Goal: Communication & Community: Answer question/provide support

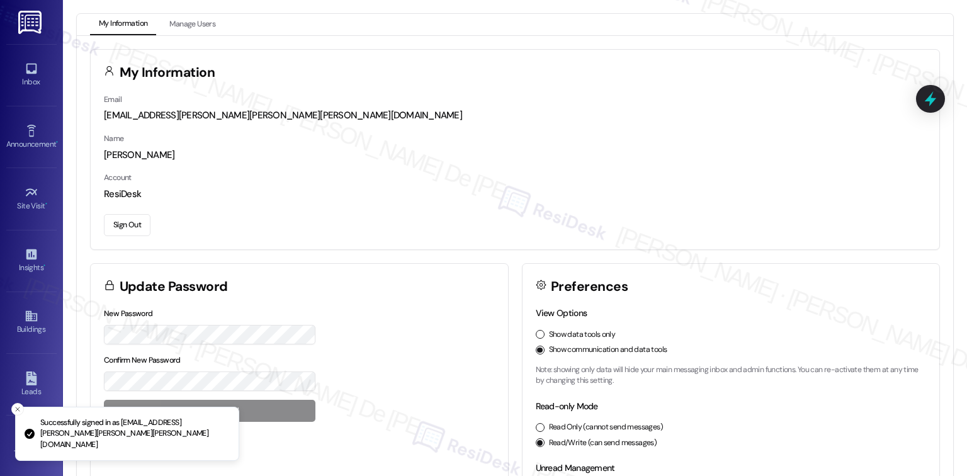
scroll to position [3362, 0]
click at [26, 69] on icon at bounding box center [32, 69] width 14 height 14
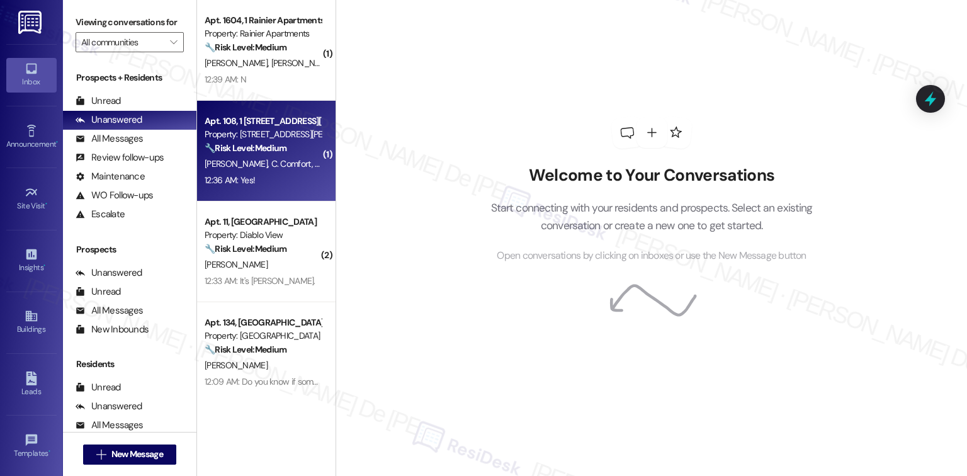
click at [249, 150] on strong "🔧 Risk Level: Medium" at bounding box center [246, 147] width 82 height 11
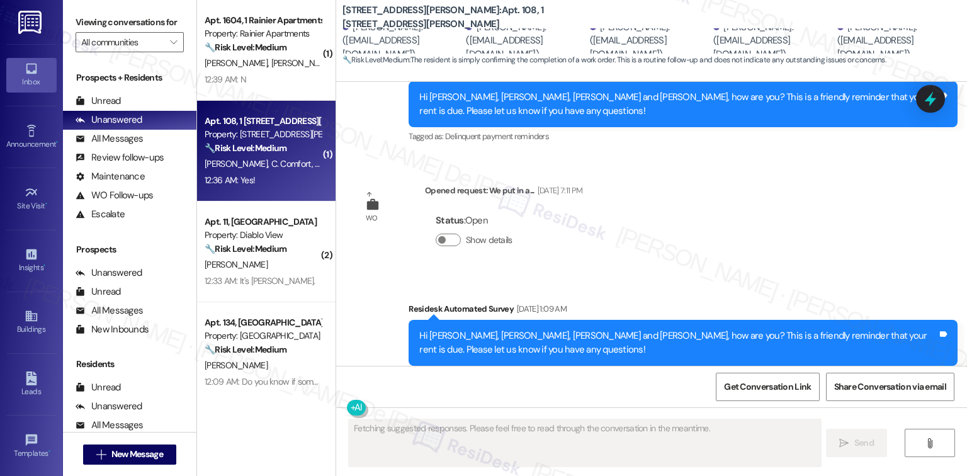
scroll to position [3491, 0]
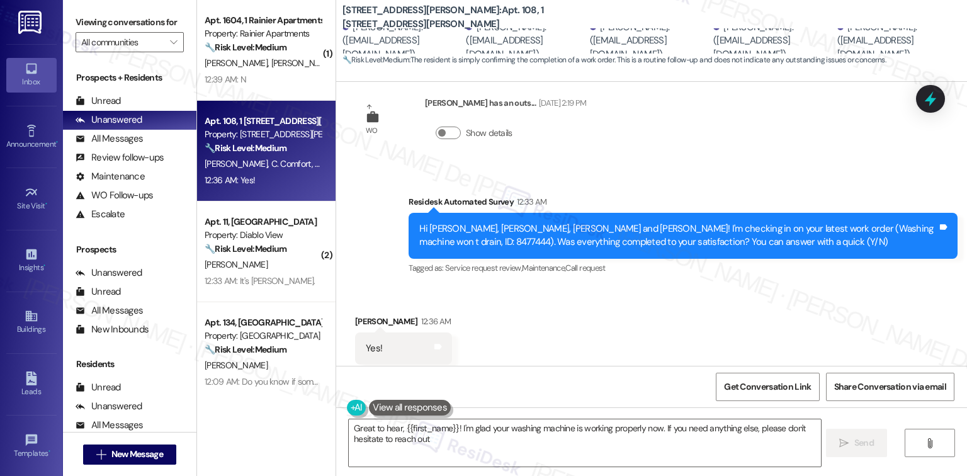
type textarea "Great to hear, {{first_name}}! I'm glad your washing machine is working properl…"
click at [499, 439] on textarea "Great to hear, {{first_name}}! I'm glad your washing machine is working properl…" at bounding box center [585, 442] width 472 height 47
drag, startPoint x: 501, startPoint y: 400, endPoint x: 319, endPoint y: 412, distance: 183.0
click at [320, 412] on div "( 1 ) Apt. 1604, 1 Rainier Apartments Property: Rainier Apartments 🔧 Risk Level…" at bounding box center [582, 238] width 770 height 476
click at [453, 446] on textarea "Great to hear, {{first_name}}! I'm glad your washing machine is working properl…" at bounding box center [585, 442] width 472 height 47
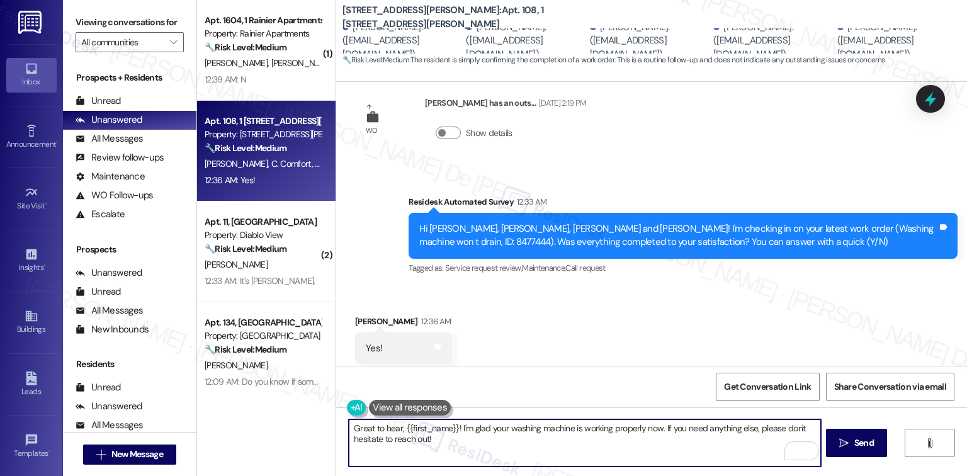
type textarea "ch out!"
drag, startPoint x: 454, startPoint y: 448, endPoint x: 310, endPoint y: 428, distance: 145.6
click at [310, 428] on div "( 1 ) Apt. 1604, 1 Rainier Apartments Property: Rainier Apartments 🔧 Risk Level…" at bounding box center [582, 238] width 770 height 476
paste textarea "To enrich screen reader interactions, please activate Accessibility in Grammarl…"
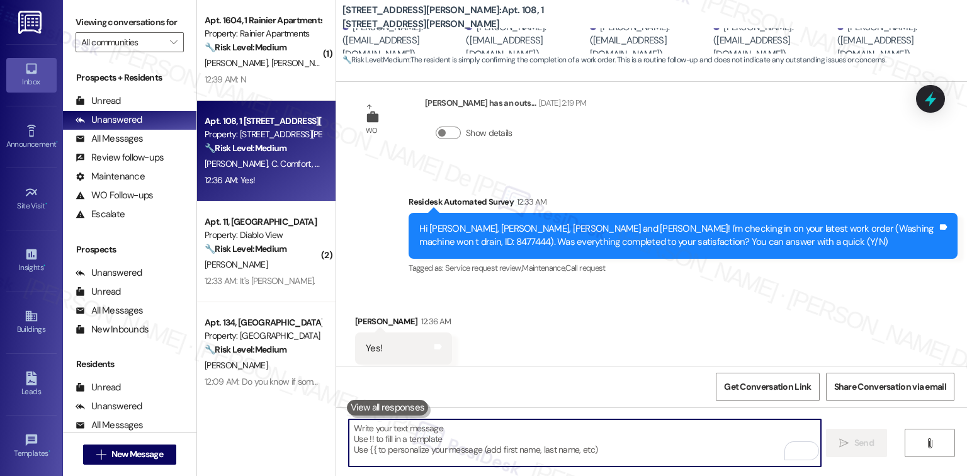
drag, startPoint x: 454, startPoint y: 441, endPoint x: 446, endPoint y: 433, distance: 10.7
click at [455, 440] on textarea "To enrich screen reader interactions, please activate Accessibility in Grammarl…" at bounding box center [585, 442] width 472 height 47
click at [446, 433] on textarea "To enrich screen reader interactions, please activate Accessibility in Grammarl…" at bounding box center [585, 442] width 472 height 47
paste textarea "To enrich screen reader interactions, please activate Accessibility in Grammarl…"
click at [427, 432] on textarea "To enrich screen reader interactions, please activate Accessibility in Grammarl…" at bounding box center [585, 442] width 472 height 47
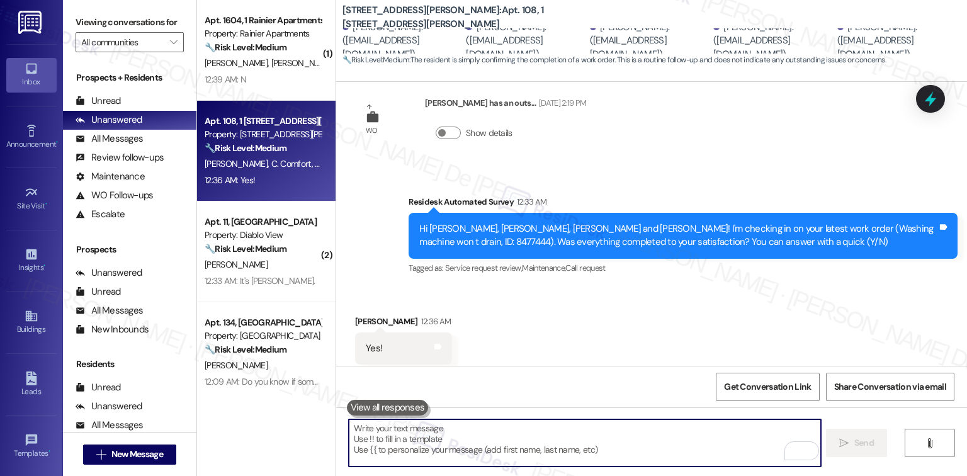
paste textarea "I'm happy the work order was completed to your satisfaction! We'd also love to …"
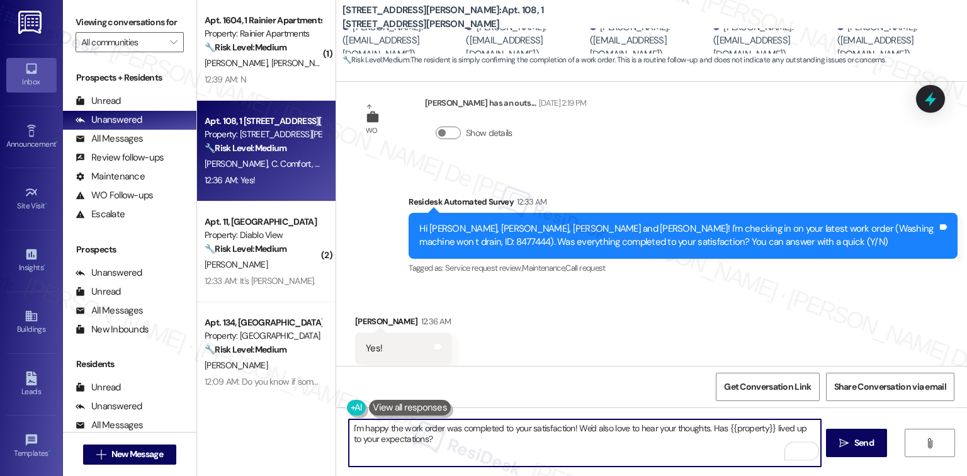
click at [566, 424] on textarea "I'm happy the work order was completed to your satisfaction! We'd also love to …" at bounding box center [585, 442] width 472 height 47
click at [517, 459] on textarea "I'm happy the work order was completed to your satisfaction, Mika! We'd also lo…" at bounding box center [585, 442] width 472 height 47
type textarea "I'm happy the work order was completed to your satisfaction, Mika! We'd also lo…"
click at [886, 441] on button " Send" at bounding box center [856, 443] width 61 height 28
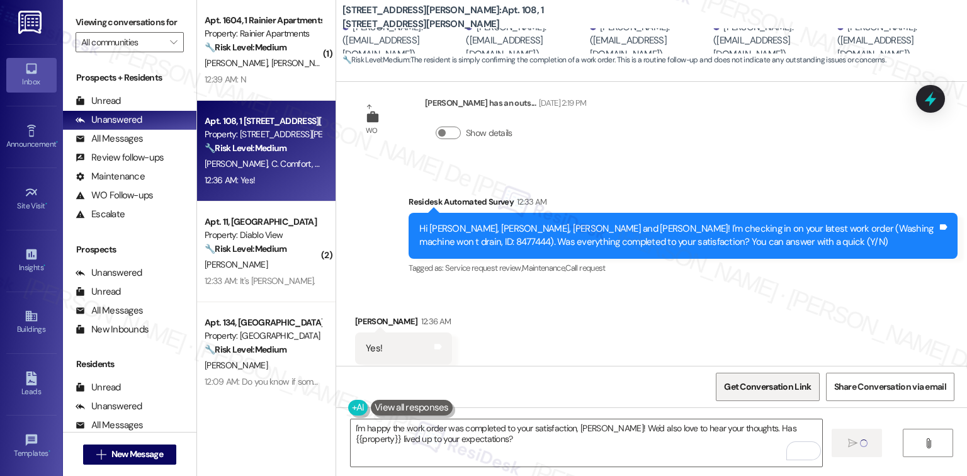
click at [750, 386] on span "Get Conversation Link" at bounding box center [767, 386] width 87 height 13
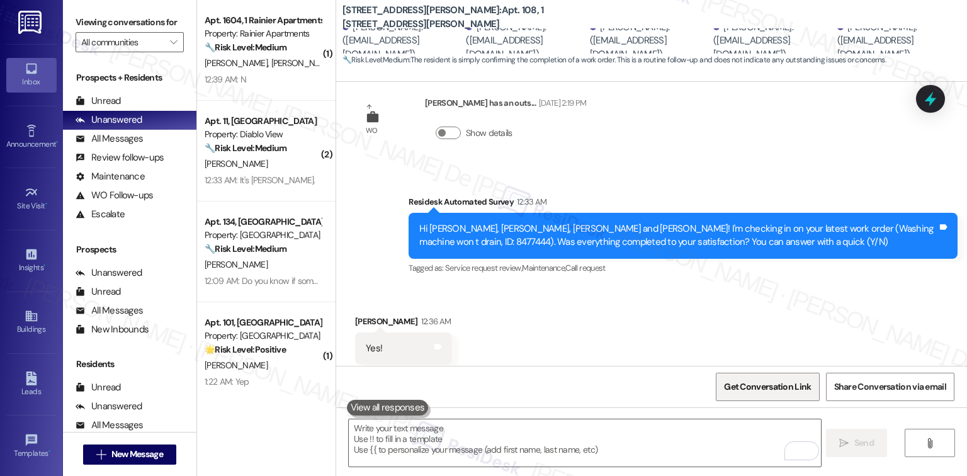
click at [739, 385] on span "Get Conversation Link" at bounding box center [767, 386] width 87 height 13
click at [695, 317] on div "Received via SMS Mika Juan 12:36 AM Yes! Tags and notes Tagged as: Positive res…" at bounding box center [651, 340] width 631 height 106
click at [748, 383] on span "Get Conversation Link" at bounding box center [767, 386] width 87 height 13
click at [589, 387] on div "Get Conversation Link Share Conversation via email" at bounding box center [651, 387] width 631 height 42
click at [585, 388] on div "Get Conversation Link Share Conversation via email" at bounding box center [651, 387] width 631 height 42
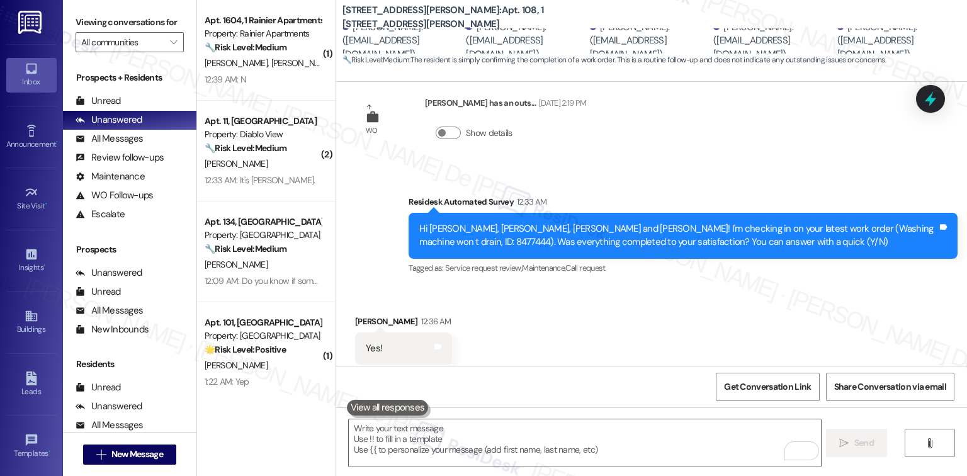
click at [585, 383] on div "Get Conversation Link Share Conversation via email" at bounding box center [651, 387] width 631 height 42
click at [587, 383] on div "Get Conversation Link Share Conversation via email" at bounding box center [651, 387] width 631 height 42
click at [561, 472] on div " Send " at bounding box center [651, 454] width 631 height 94
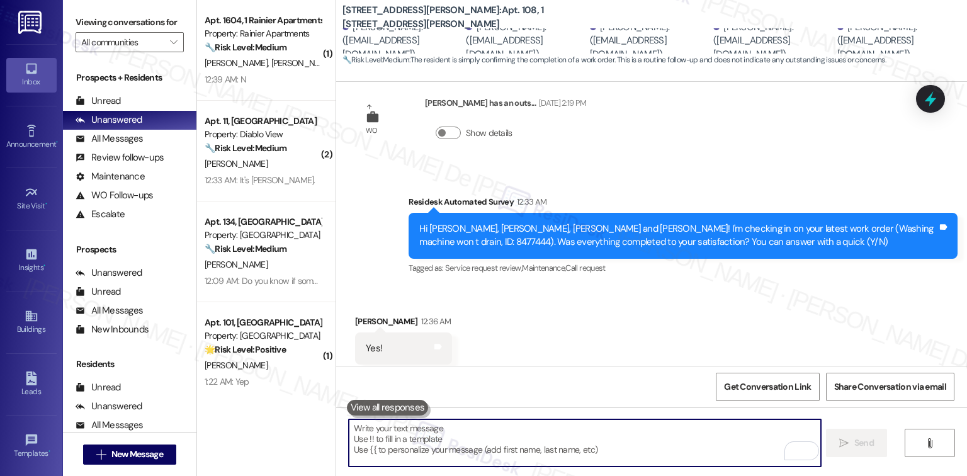
click at [559, 465] on textarea "To enrich screen reader interactions, please activate Accessibility in Grammarl…" at bounding box center [585, 442] width 472 height 47
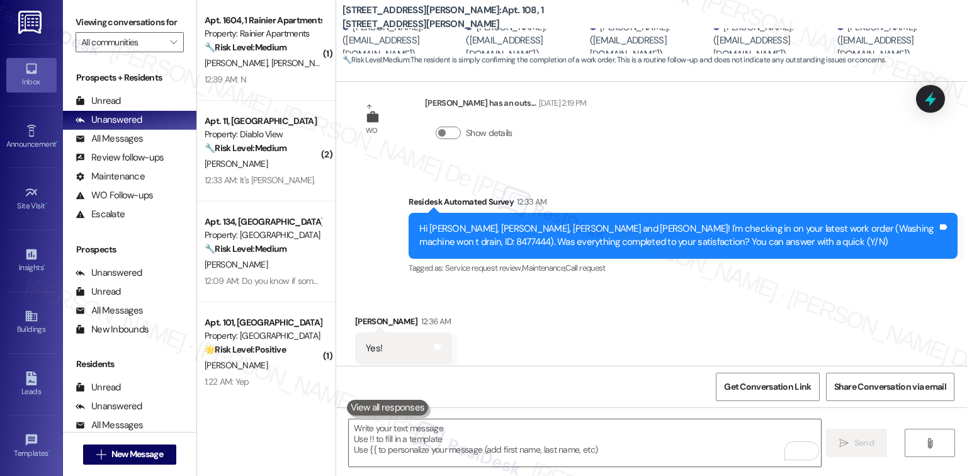
click at [622, 394] on div "Get Conversation Link Share Conversation via email" at bounding box center [651, 387] width 631 height 42
click at [766, 397] on span "Get Conversation Link" at bounding box center [768, 386] width 92 height 27
click at [754, 392] on span "Get Conversation Link" at bounding box center [767, 386] width 87 height 13
click at [750, 390] on span "Get Conversation Link" at bounding box center [767, 386] width 87 height 13
click at [751, 390] on span "Get Conversation Link" at bounding box center [767, 386] width 87 height 13
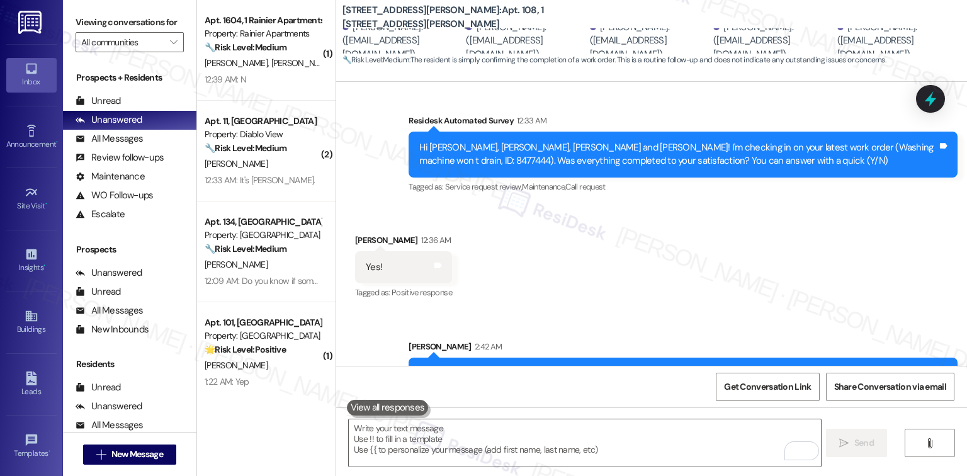
scroll to position [3593, 0]
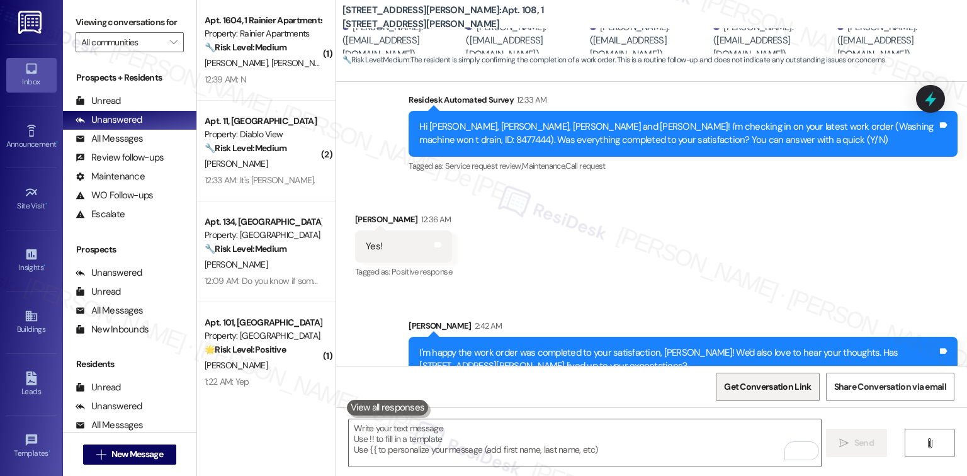
click at [760, 392] on span "Get Conversation Link" at bounding box center [767, 386] width 87 height 13
click at [659, 202] on div "Received via SMS Mika Juan 12:36 AM Yes! Tags and notes Tagged as: Positive res…" at bounding box center [651, 237] width 631 height 106
click at [775, 391] on span "Get Conversation Link" at bounding box center [767, 386] width 87 height 13
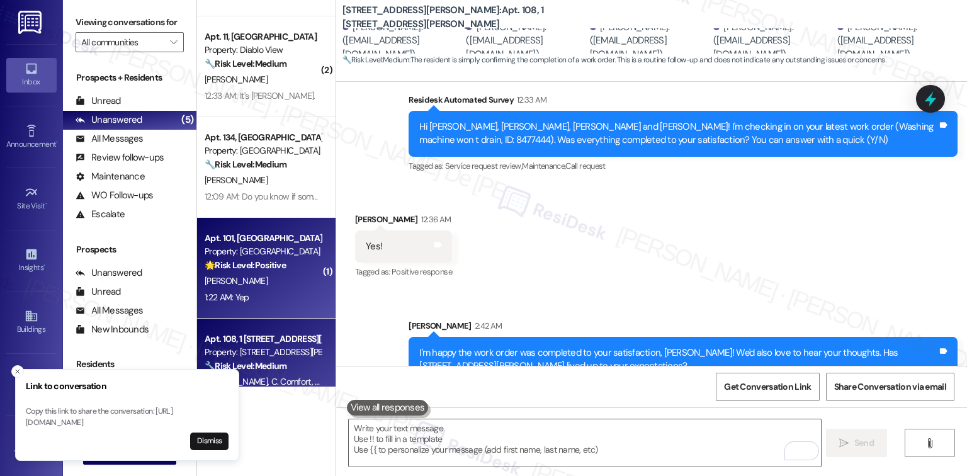
scroll to position [116, 0]
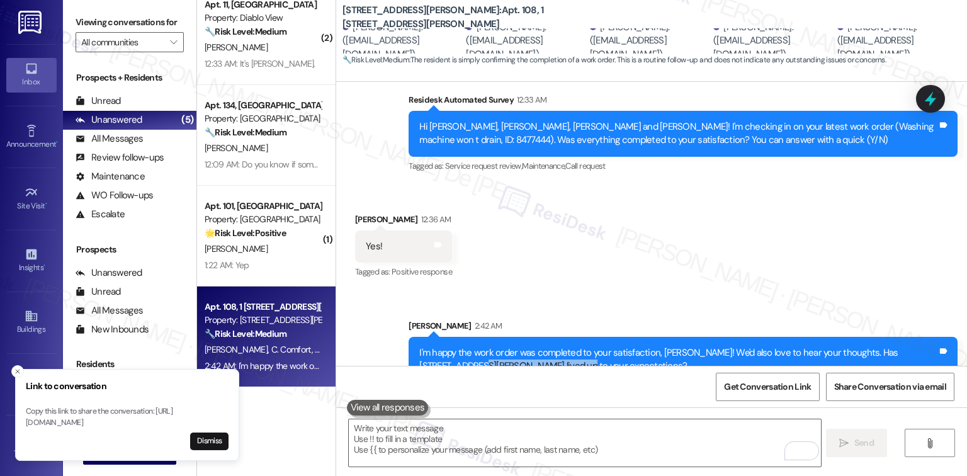
drag, startPoint x: 518, startPoint y: 337, endPoint x: 402, endPoint y: 336, distance: 116.5
click at [409, 337] on div "I'm happy the work order was completed to your satisfaction, Mika! We'd also lo…" at bounding box center [683, 360] width 549 height 46
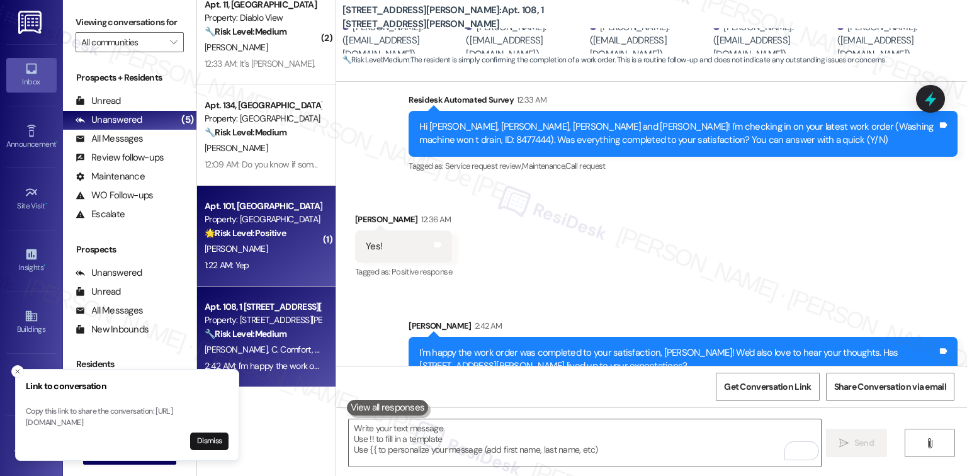
click at [224, 255] on div "Z. Galat" at bounding box center [262, 249] width 119 height 16
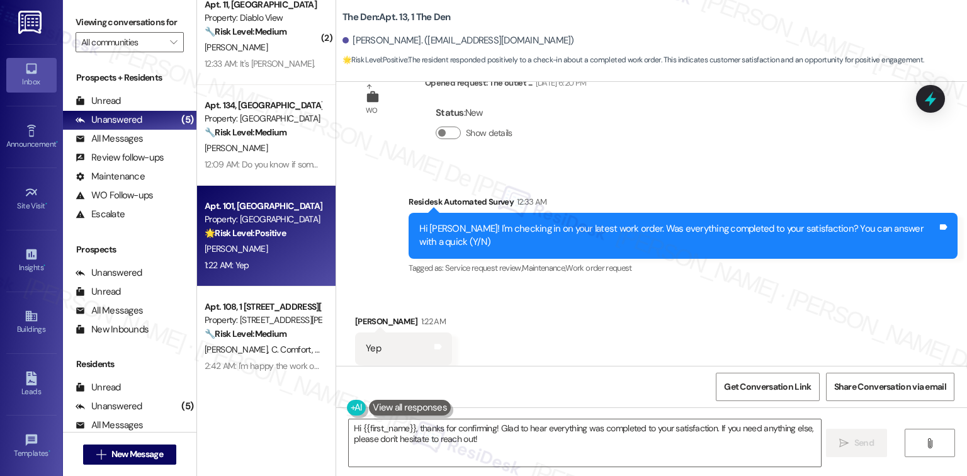
scroll to position [1922, 0]
click at [540, 449] on textarea "Hi {{first_name}}, thanks for confirming! Glad to hear everything was completed…" at bounding box center [585, 442] width 472 height 47
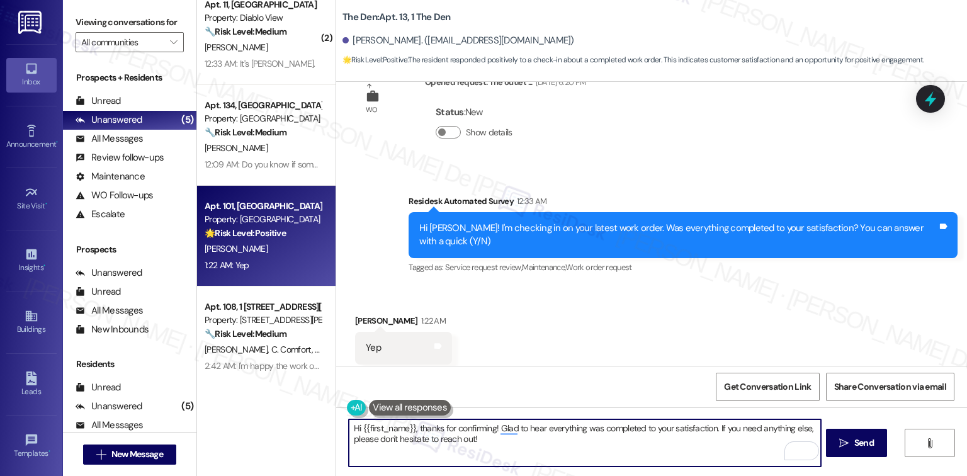
click at [508, 455] on textarea "Hi {{first_name}}, thanks for confirming! Glad to hear everything was completed…" at bounding box center [585, 442] width 472 height 47
drag, startPoint x: 356, startPoint y: 429, endPoint x: 315, endPoint y: 423, distance: 41.4
click at [317, 428] on div "( 1 ) Apt. 1604, 1 Rainier Apartments Property: Rainier Apartments 🔧 Risk Level…" at bounding box center [582, 238] width 770 height 476
drag, startPoint x: 406, startPoint y: 429, endPoint x: 249, endPoint y: 402, distance: 158.4
click at [223, 424] on div "( 1 ) Apt. 1604, 1 Rainier Apartments Property: Rainier Apartments 🔧 Risk Level…" at bounding box center [582, 238] width 770 height 476
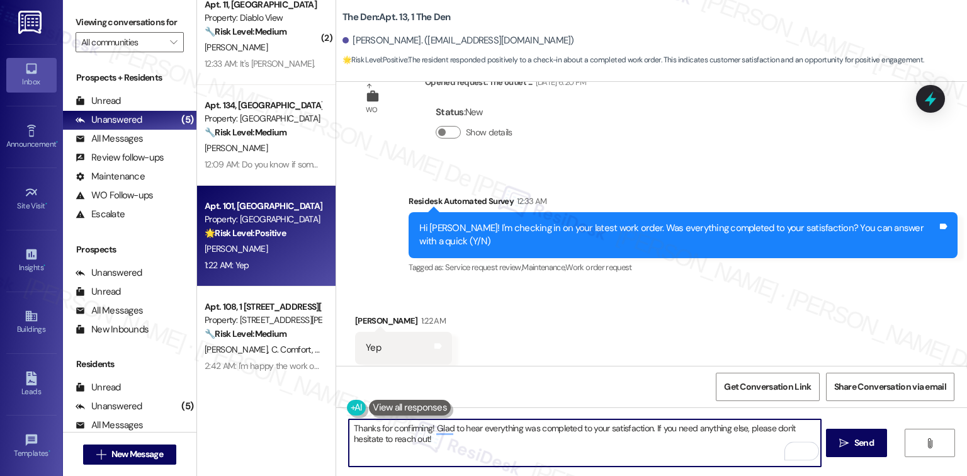
click at [480, 460] on textarea "Thanks for confirming! Glad to hear everything was completed to your satisfacti…" at bounding box center [585, 442] width 472 height 47
drag, startPoint x: 457, startPoint y: 441, endPoint x: 647, endPoint y: 428, distance: 191.3
click at [647, 428] on textarea "Thanks for confirming! Glad to hear everything was completed to your satisfacti…" at bounding box center [585, 442] width 472 height 47
paste textarea "We'd also love to hear your thoughts. Has {{property}} lived up to your expecta…"
type textarea "Thanks for confirming! Glad to hear everything was completed to your satisfacti…"
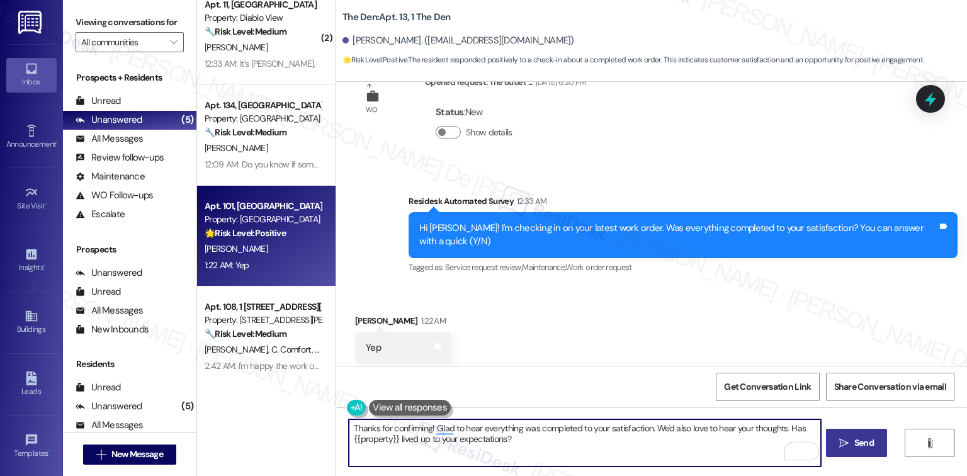
click at [871, 433] on button " Send" at bounding box center [856, 443] width 61 height 28
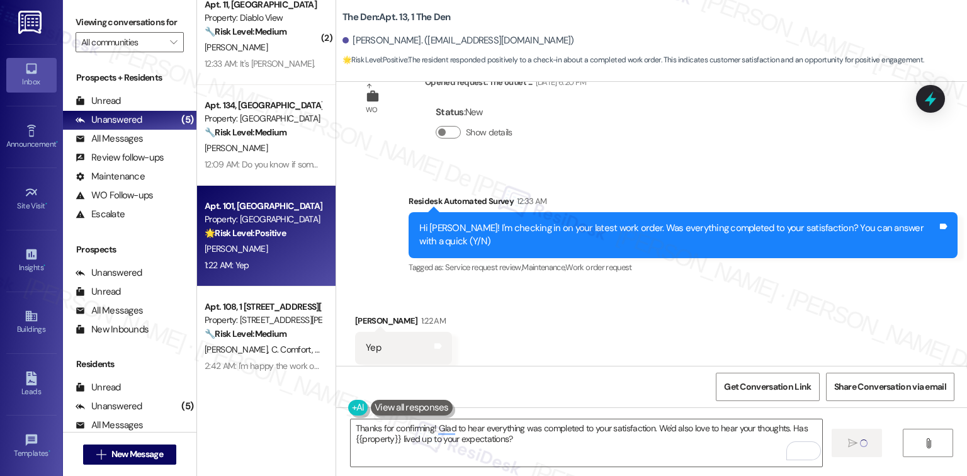
drag, startPoint x: 610, startPoint y: 276, endPoint x: 601, endPoint y: 277, distance: 9.5
click at [610, 286] on div "Received via SMS Zachary Galat 1:22 AM Yep Tags and notes Tagged as: Positive r…" at bounding box center [651, 339] width 631 height 106
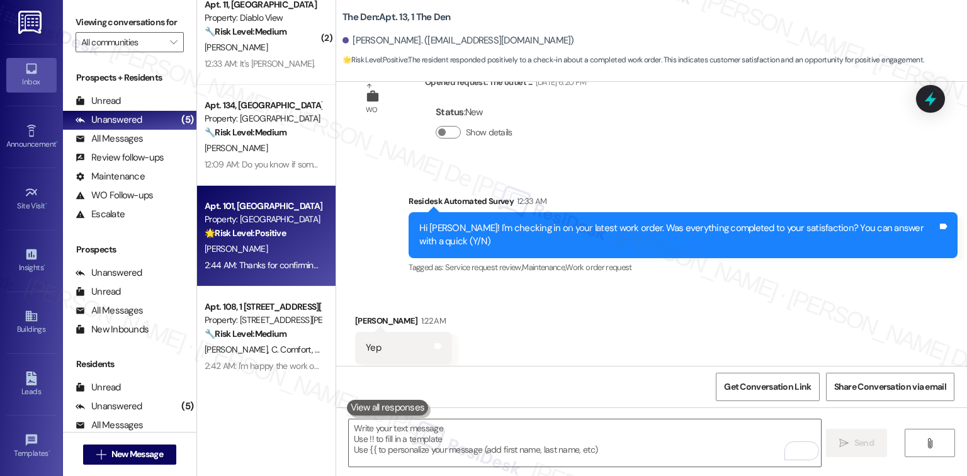
scroll to position [2023, 0]
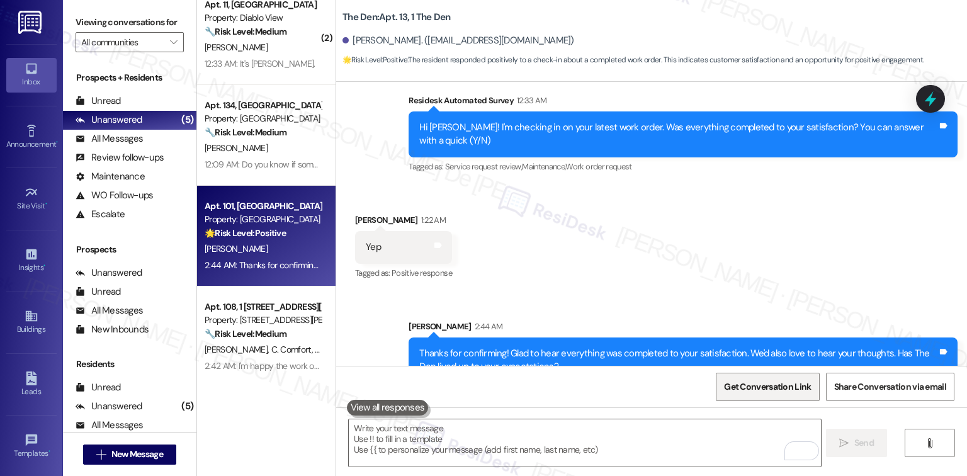
click at [758, 389] on span "Get Conversation Link" at bounding box center [767, 386] width 87 height 13
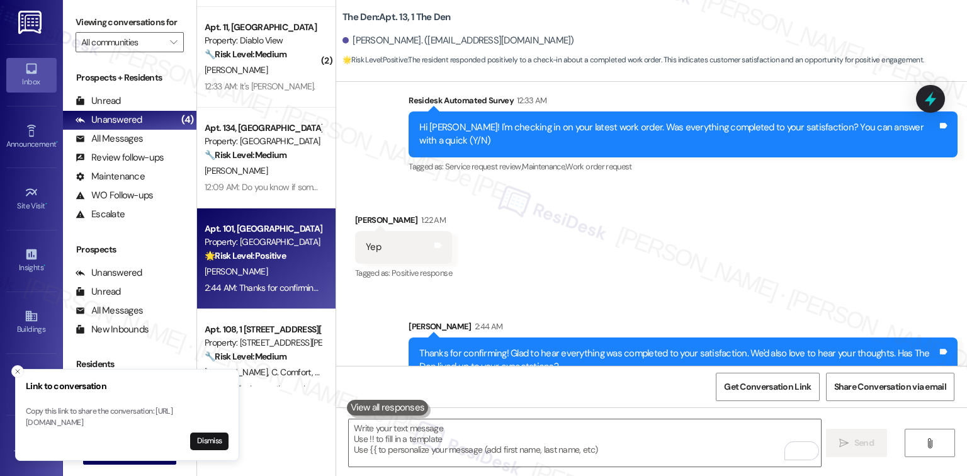
scroll to position [116, 0]
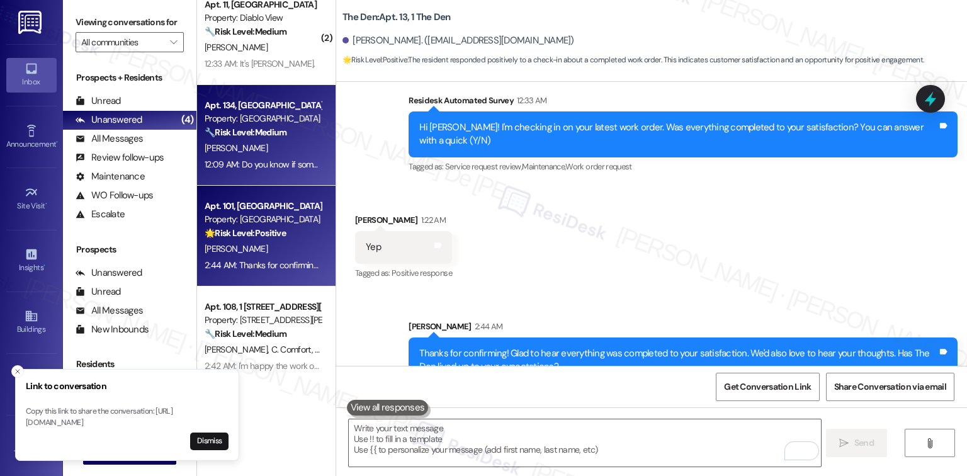
click at [242, 139] on div "Apt. 134, University Place University Park & Place Property: University Park & …" at bounding box center [262, 119] width 119 height 43
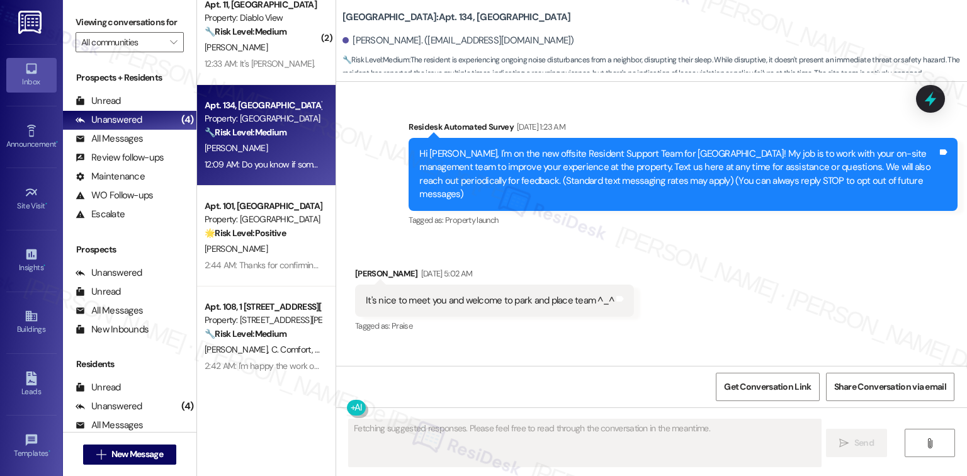
scroll to position [29248, 0]
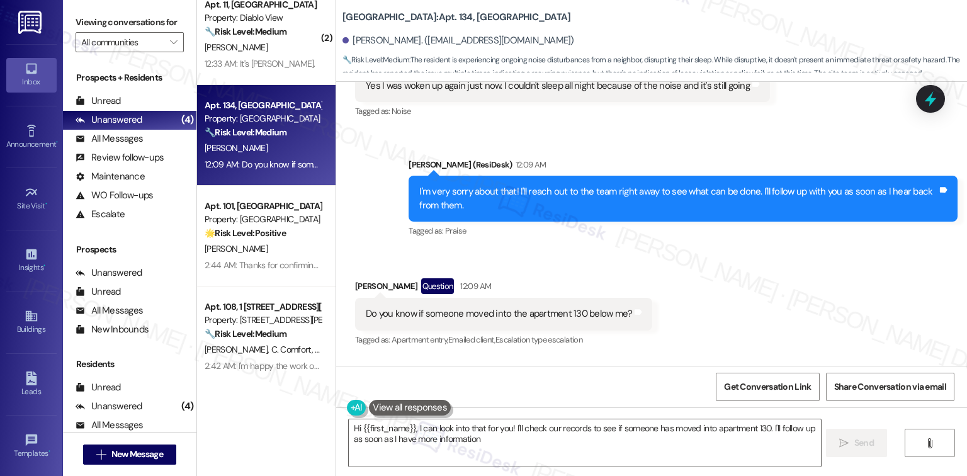
type textarea "Hi {{first_name}}, I can look into that for you! I'll check our records to see …"
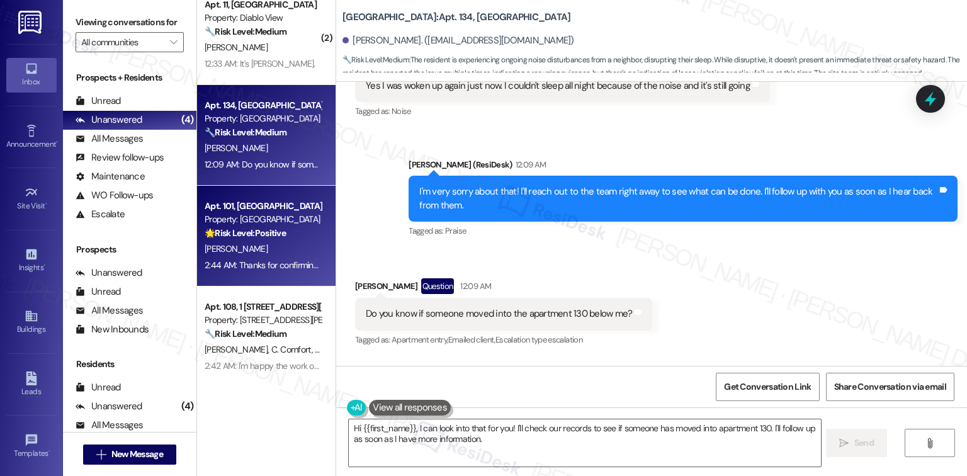
click at [278, 207] on div "Apt. 101, University Park University Park & Place" at bounding box center [263, 206] width 116 height 13
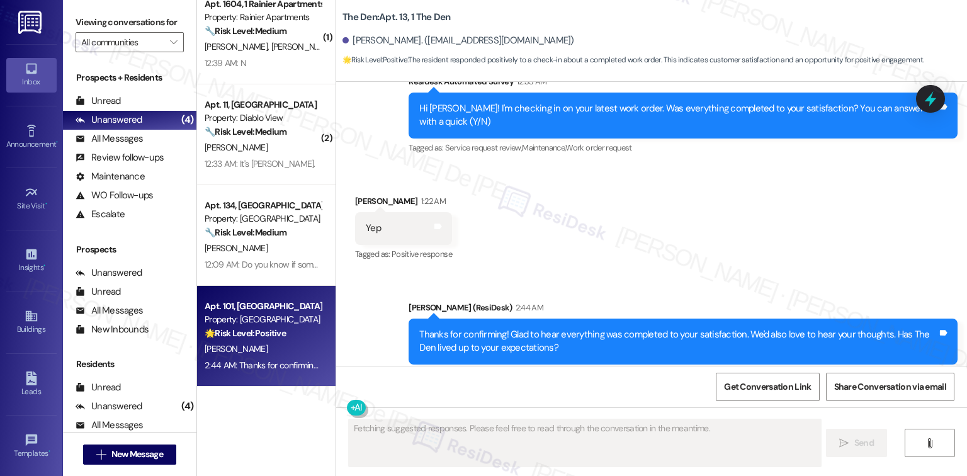
scroll to position [16, 0]
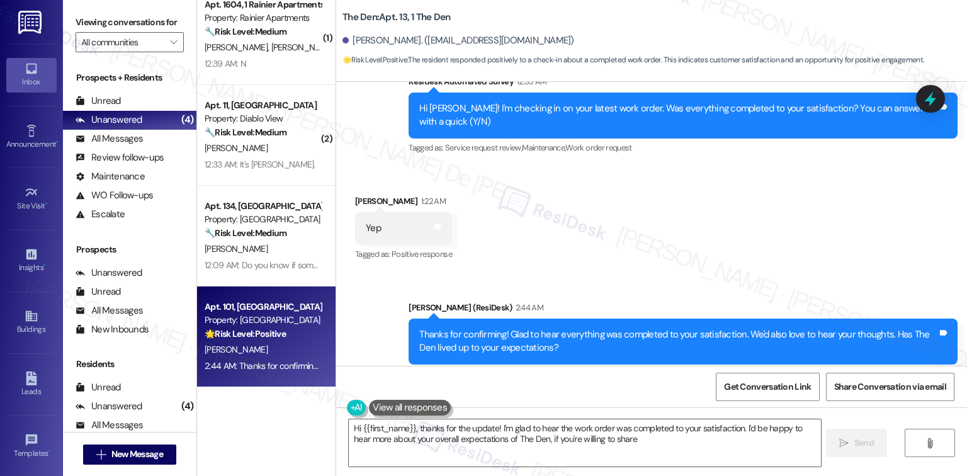
type textarea "Hi {{first_name}}, thanks for the update! I'm glad to hear the work order was c…"
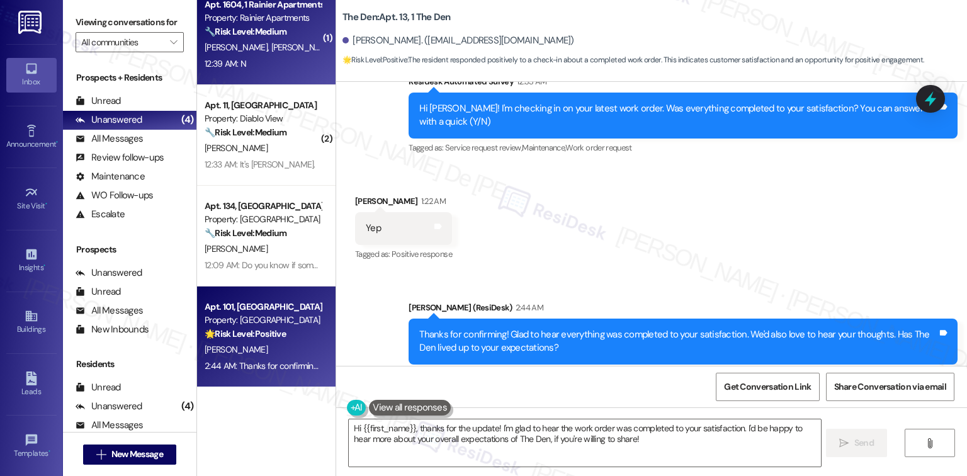
click at [246, 54] on div "N. Martinez A. Villanueva A. Lancaster" at bounding box center [262, 48] width 119 height 16
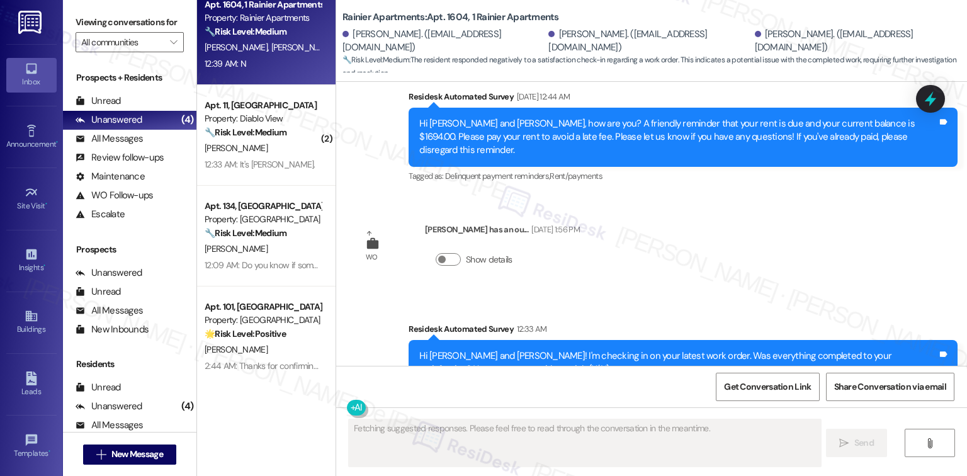
scroll to position [945, 0]
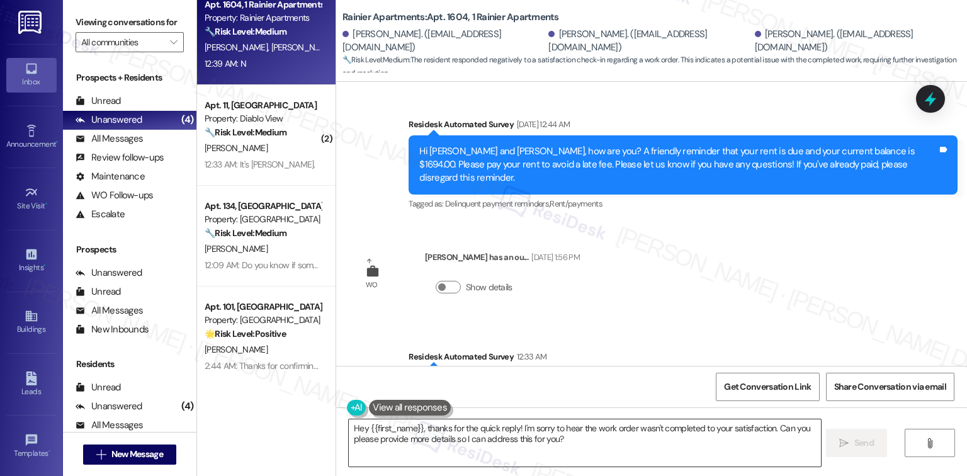
click at [428, 436] on textarea "Hey {{first_name}}, thanks for the quick reply! I'm sorry to hear the work orde…" at bounding box center [585, 442] width 472 height 47
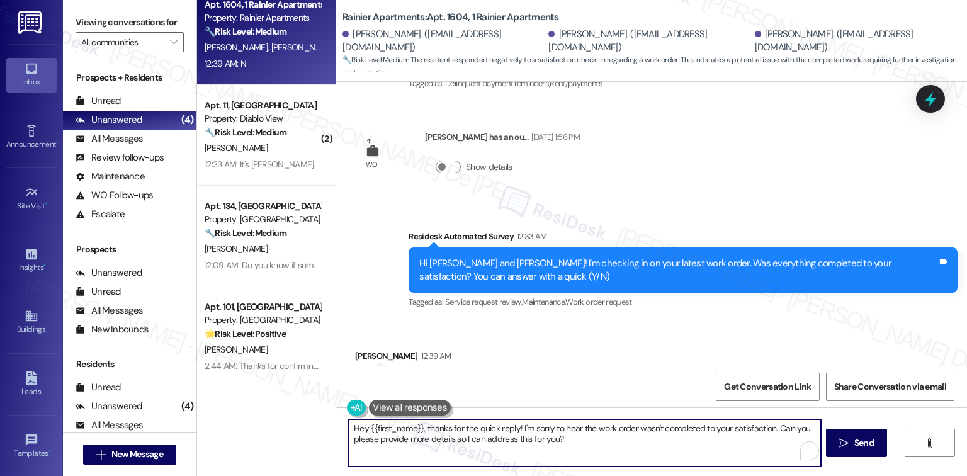
scroll to position [1113, 0]
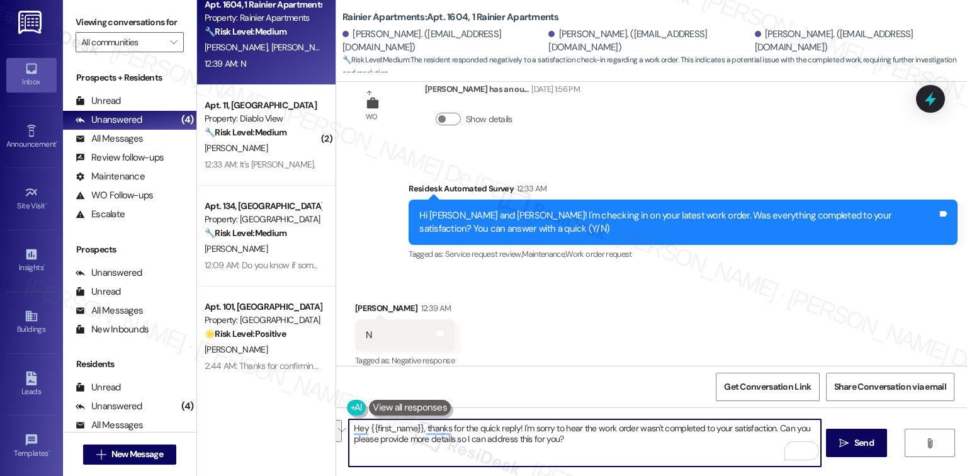
drag, startPoint x: 511, startPoint y: 431, endPoint x: 229, endPoint y: 405, distance: 283.3
click at [229, 405] on div "Apt. 1604, 1 Rainier Apartments Property: Rainier Apartments 🔧 Risk Level: Medi…" at bounding box center [582, 238] width 770 height 476
paste textarea "i {{first_name}}, thank you for your reply. Could you let me know what’s still …"
drag, startPoint x: 409, startPoint y: 427, endPoint x: 313, endPoint y: 429, distance: 96.4
click at [313, 429] on div "Apt. 1604, 1 Rainier Apartments Property: Rainier Apartments 🔧 Risk Level: Medi…" at bounding box center [582, 238] width 770 height 476
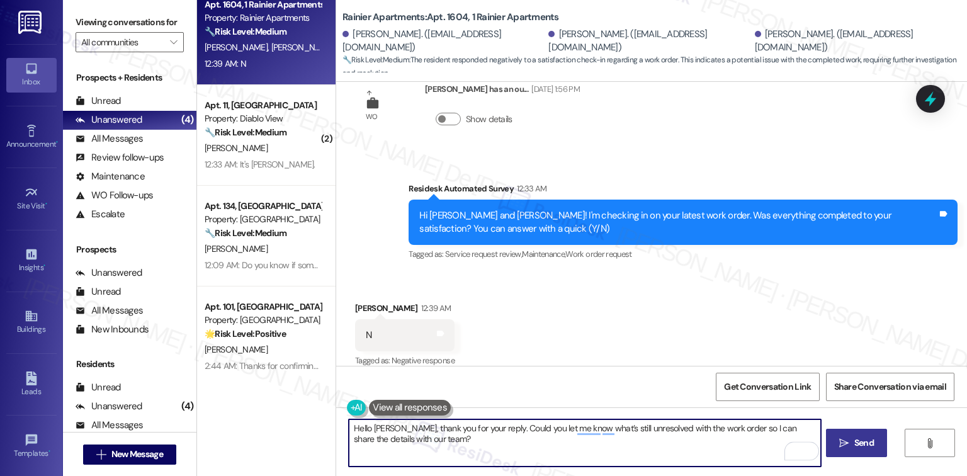
type textarea "Hello Andrea, thank you for your reply. Could you let me know what’s still unre…"
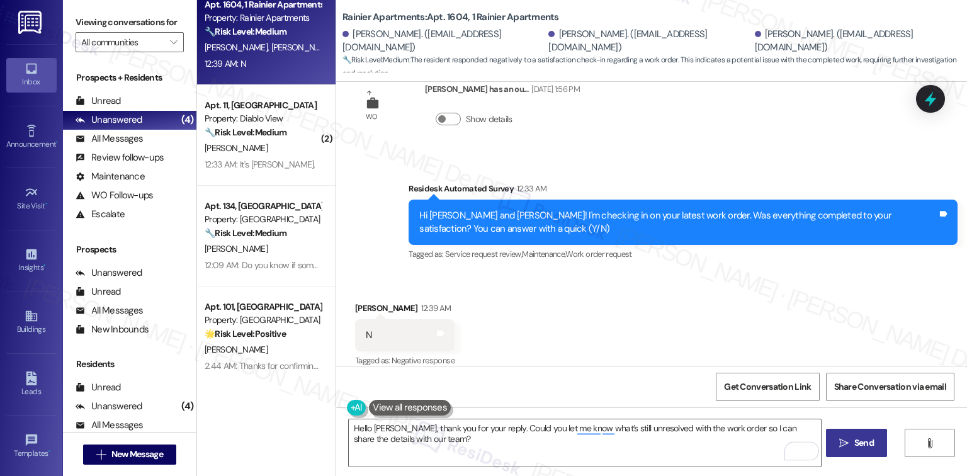
click at [874, 431] on button " Send" at bounding box center [856, 443] width 61 height 28
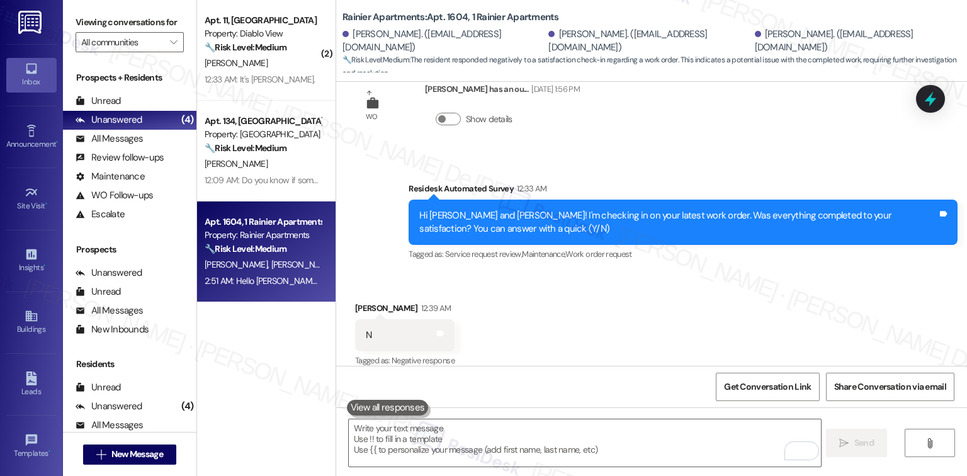
scroll to position [1215, 0]
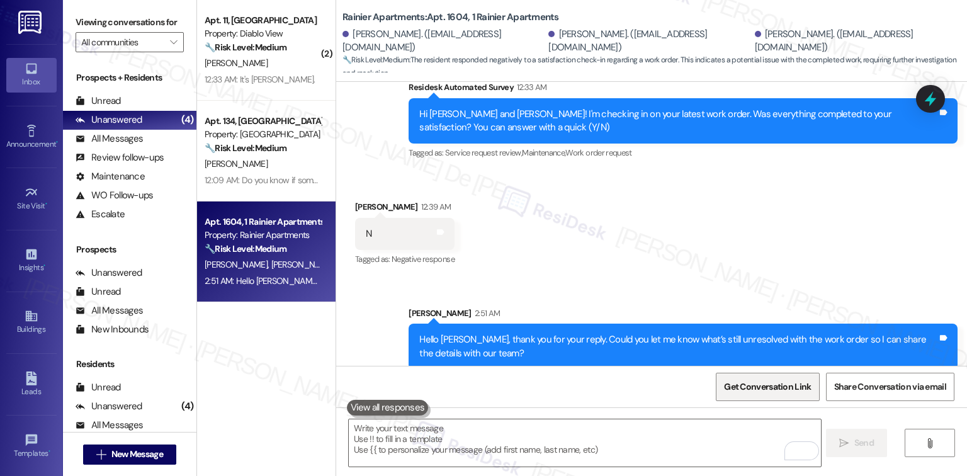
click at [739, 394] on span "Get Conversation Link" at bounding box center [768, 386] width 92 height 27
click at [695, 222] on div "Received via SMS Andrea Lancaster 12:39 AM N Tags and notes Tagged as: Negative…" at bounding box center [651, 225] width 631 height 106
click at [751, 388] on span "Get Conversation Link" at bounding box center [767, 386] width 87 height 13
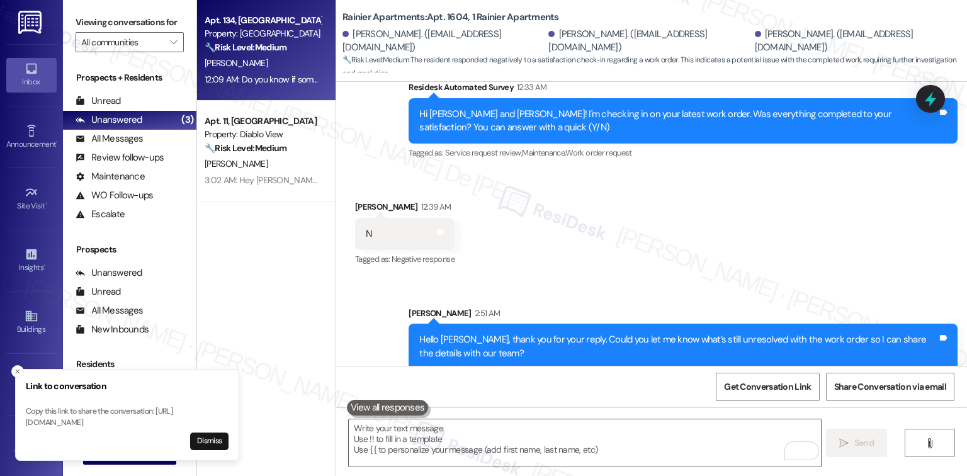
click at [325, 74] on div "Apt. 134, University Place University Park & Place Property: University Park & …" at bounding box center [266, 50] width 139 height 101
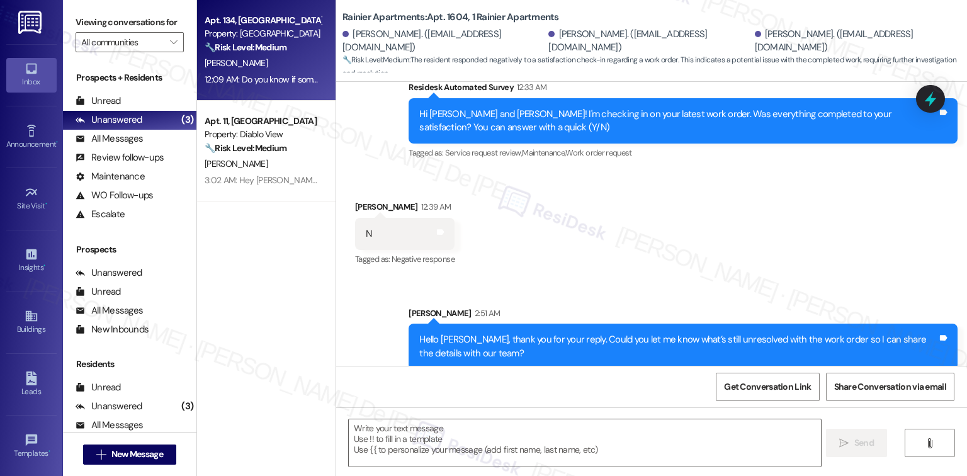
type textarea "Fetching suggested responses. Please feel free to read through the conversation…"
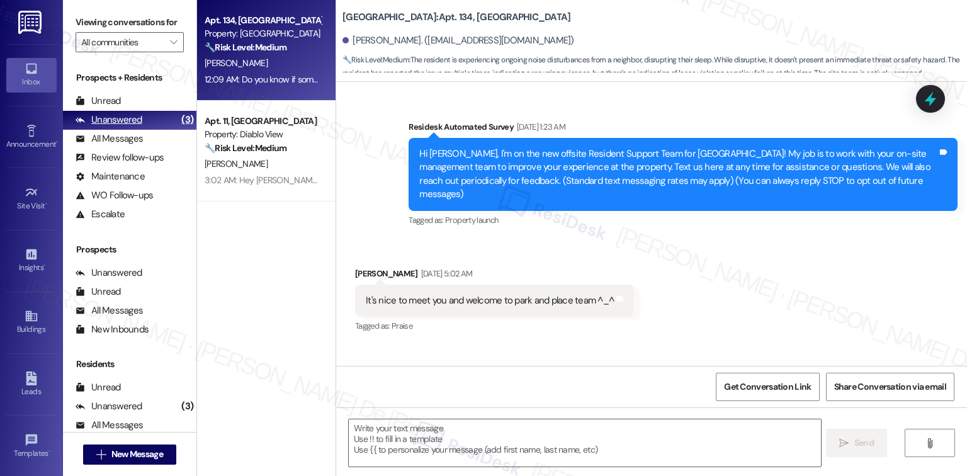
click at [166, 118] on div "Unanswered (3)" at bounding box center [129, 120] width 133 height 19
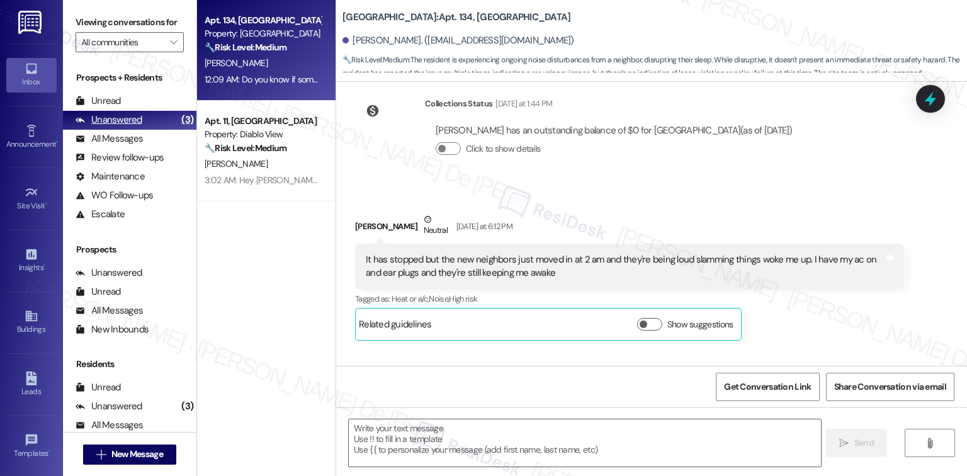
type textarea "Fetching suggested responses. Please feel free to read through the conversation…"
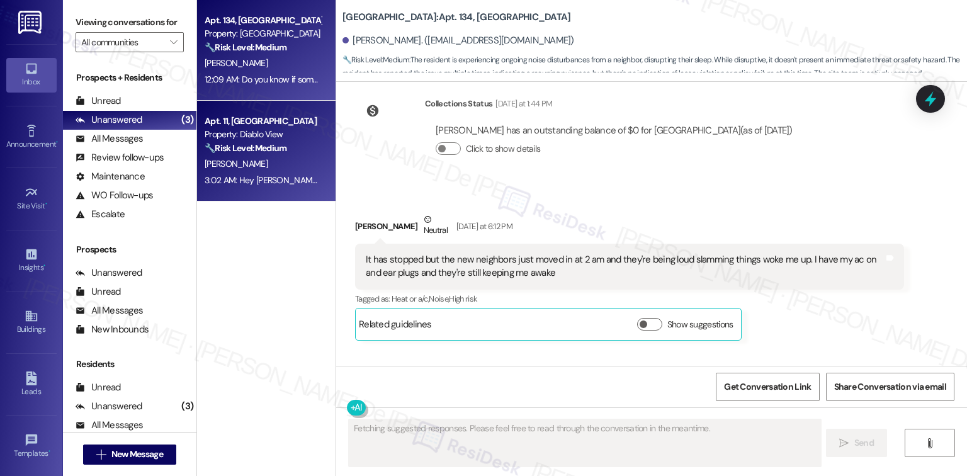
click at [259, 164] on div "P. Tudor" at bounding box center [262, 164] width 119 height 16
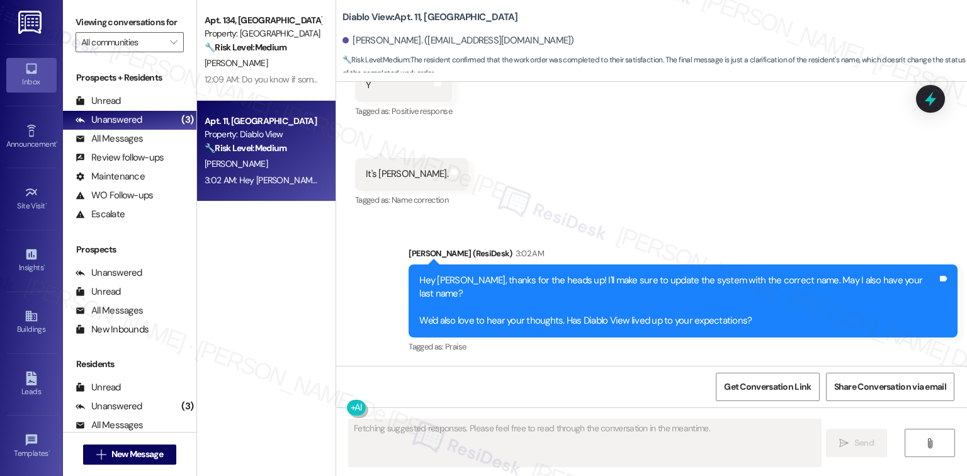
scroll to position [2433, 0]
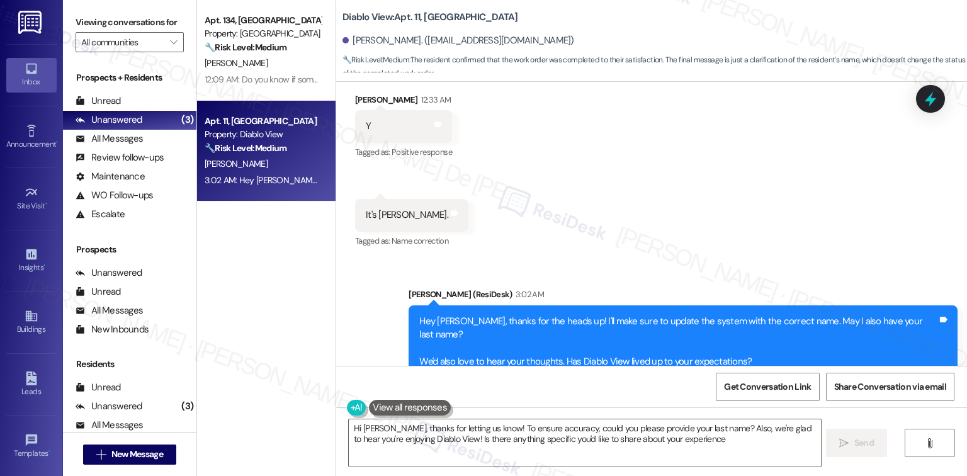
type textarea "Hi David, thanks for letting us know! To ensure accuracy, could you please prov…"
click at [251, 329] on div "Apt. 134, University Place University Park & Place Property: University Park & …" at bounding box center [266, 193] width 139 height 387
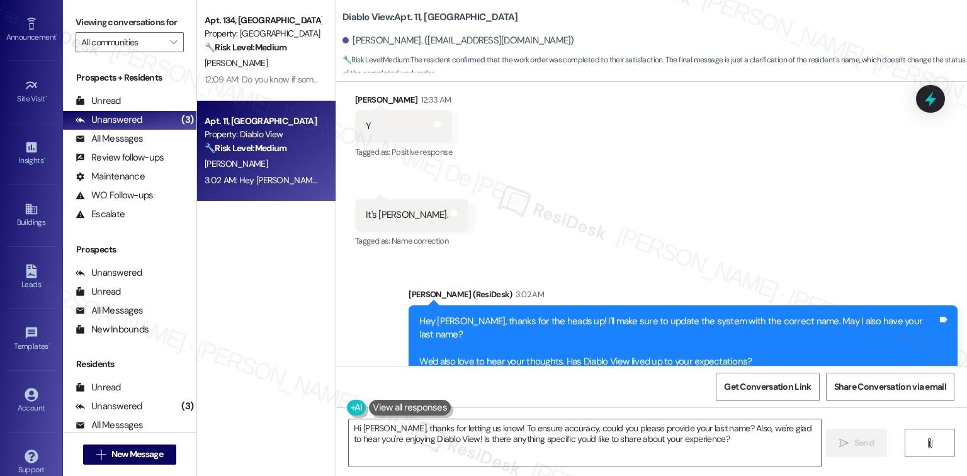
scroll to position [121, 0]
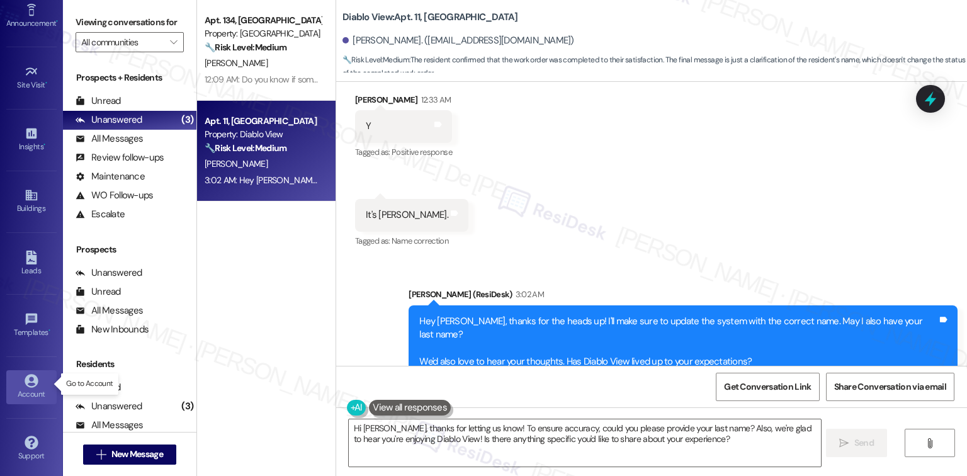
click at [21, 388] on div "Account" at bounding box center [31, 394] width 63 height 13
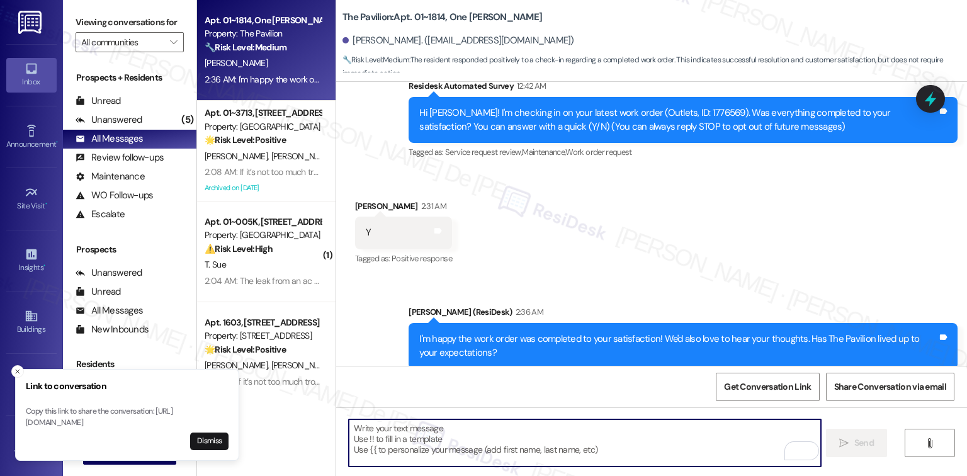
scroll to position [171, 0]
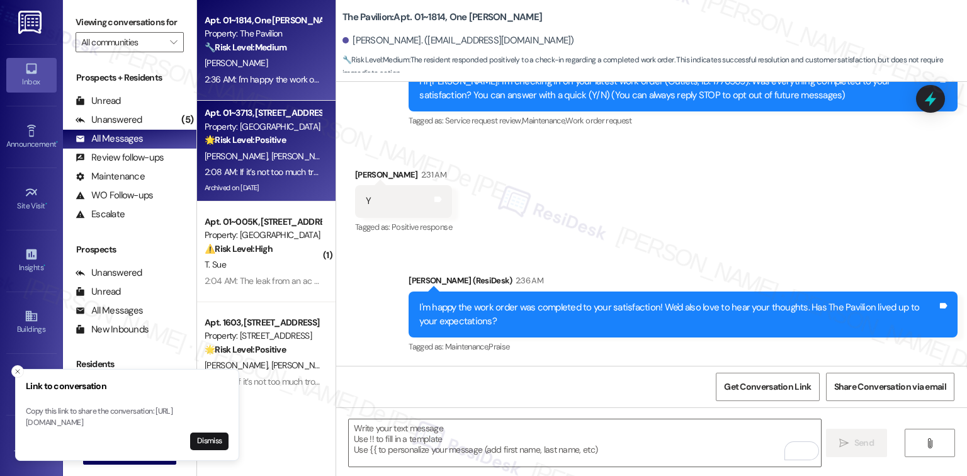
click at [255, 149] on div "P. Fong S. Desautels" at bounding box center [262, 157] width 119 height 16
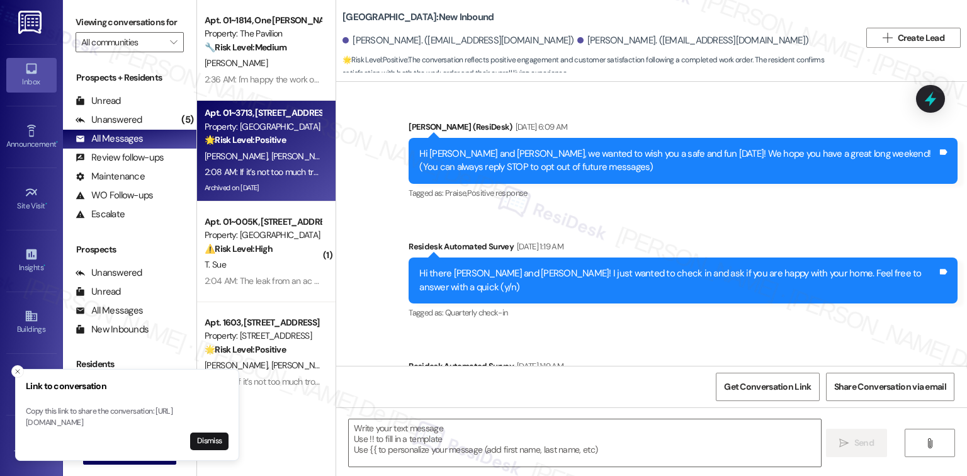
type textarea "Fetching suggested responses. Please feel free to read through the conversation…"
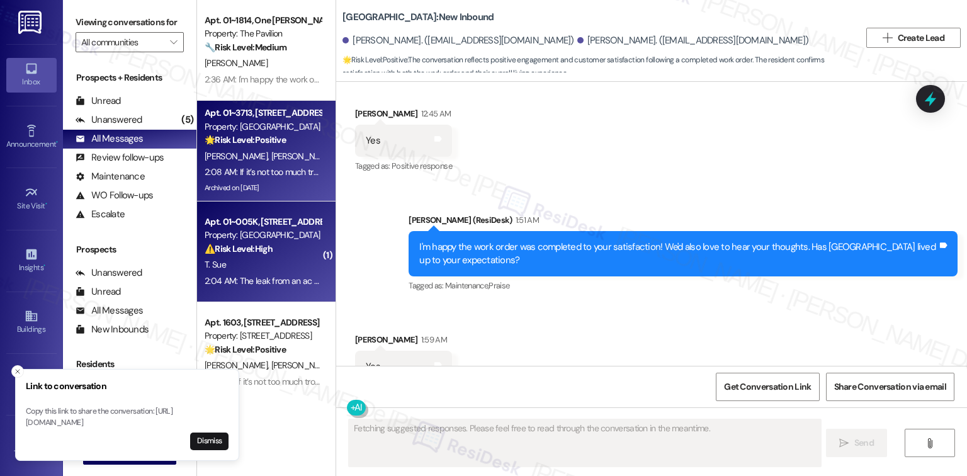
scroll to position [8651, 0]
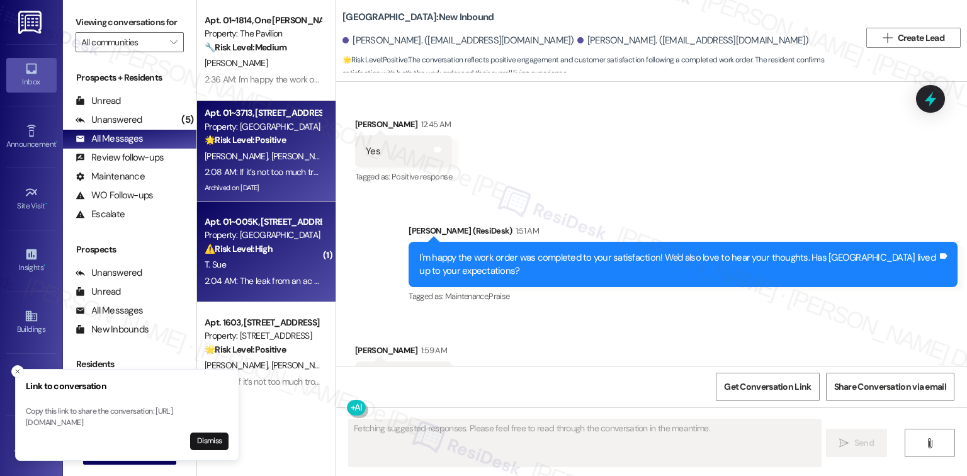
click at [249, 254] on div "⚠️ Risk Level: High The resident indicates that a leak from an AC vent was not …" at bounding box center [263, 248] width 116 height 13
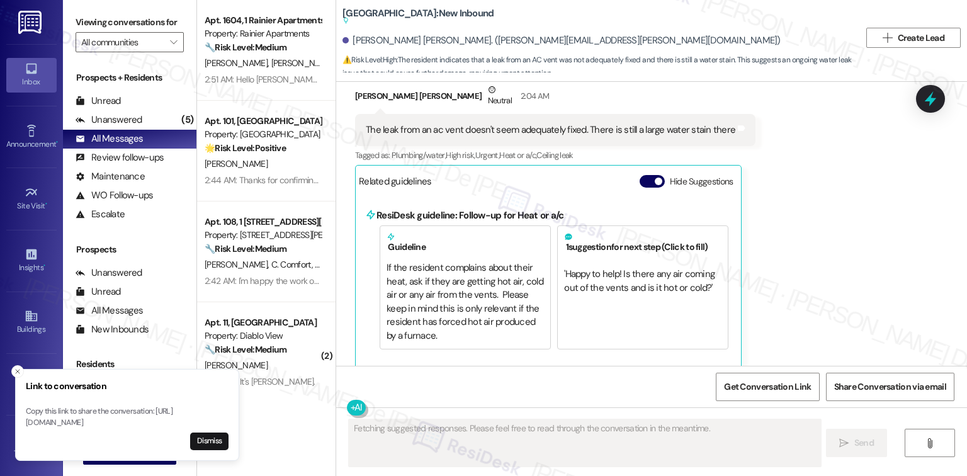
scroll to position [6216, 0]
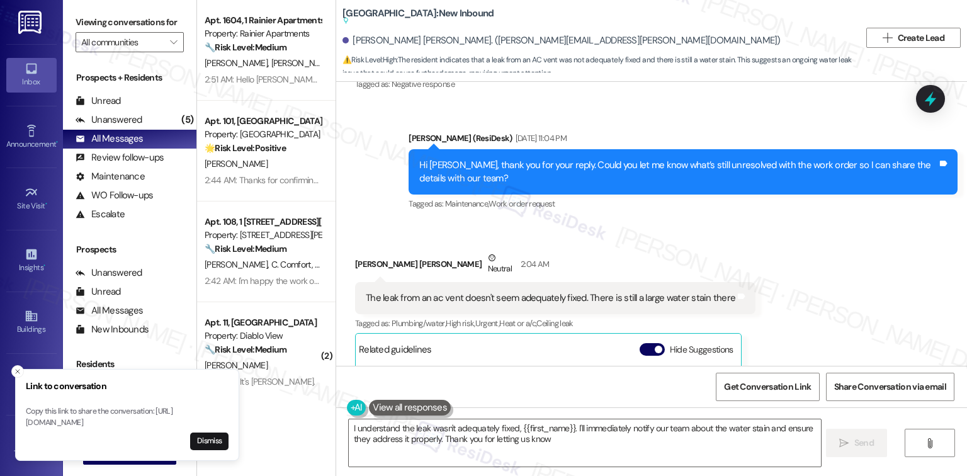
type textarea "I understand the leak wasn't adequately fixed, {{first_name}}. I'll immediately…"
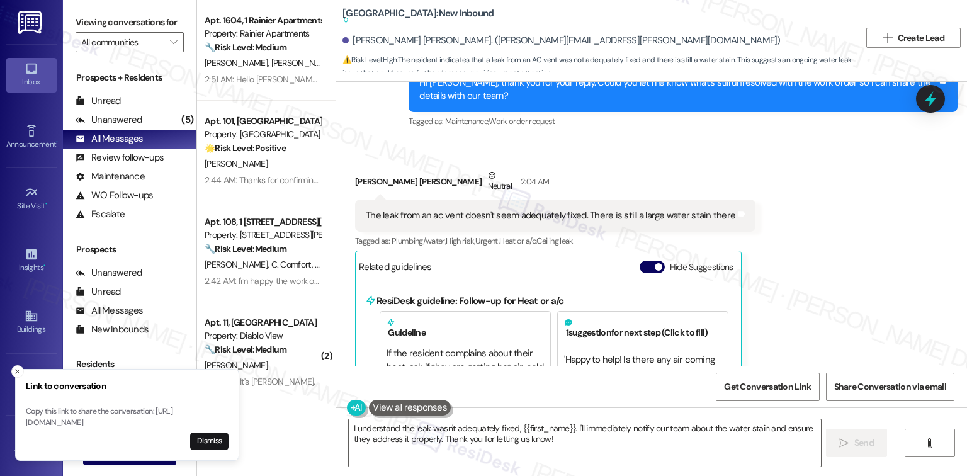
scroll to position [6384, 0]
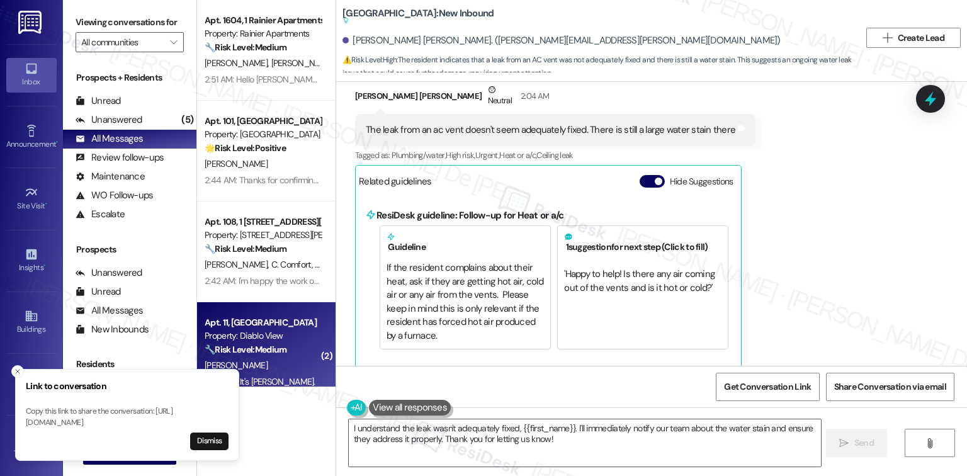
click at [465, 446] on textarea "I understand the leak wasn't adequately fixed, {{first_name}}. I'll immediately…" at bounding box center [585, 442] width 472 height 47
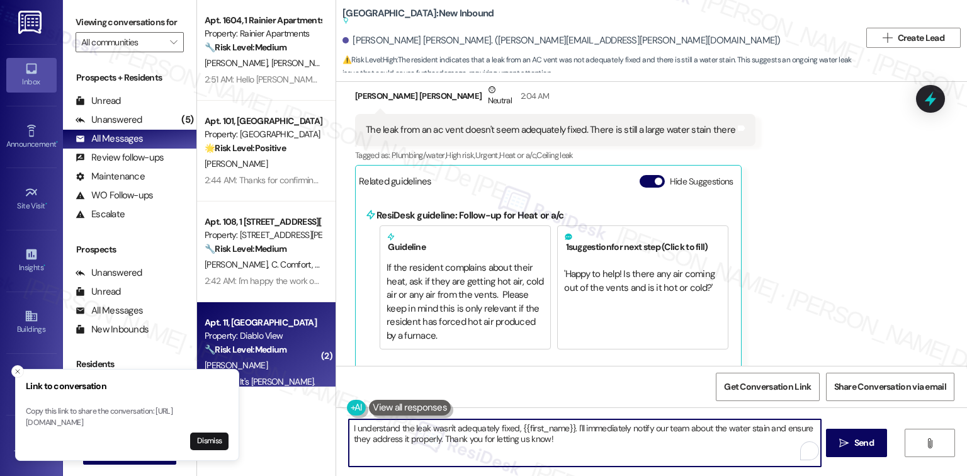
click at [290, 385] on div "12:33 AM: It's David BTW. 12:33 AM: It's David BTW." at bounding box center [262, 382] width 119 height 16
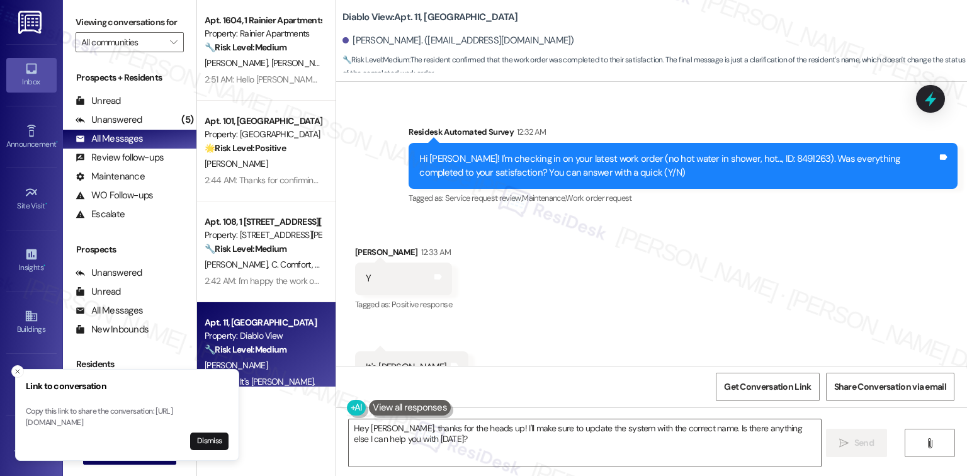
scroll to position [2281, 0]
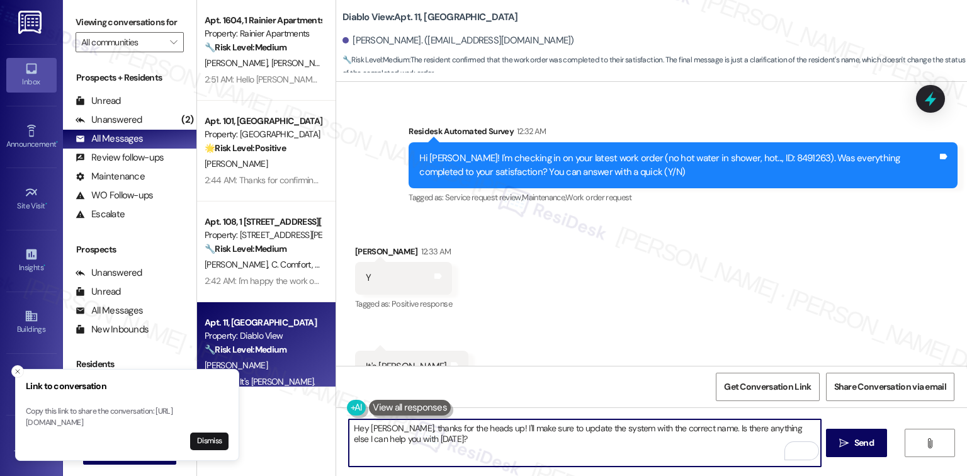
drag, startPoint x: 689, startPoint y: 429, endPoint x: 696, endPoint y: 451, distance: 23.9
click at [698, 451] on textarea "Hey David, thanks for the heads up! I'll make sure to update the system with th…" at bounding box center [585, 442] width 472 height 47
paste textarea "We'd also love to hear your thoughts. Has {{property}} lived up to your expecta…"
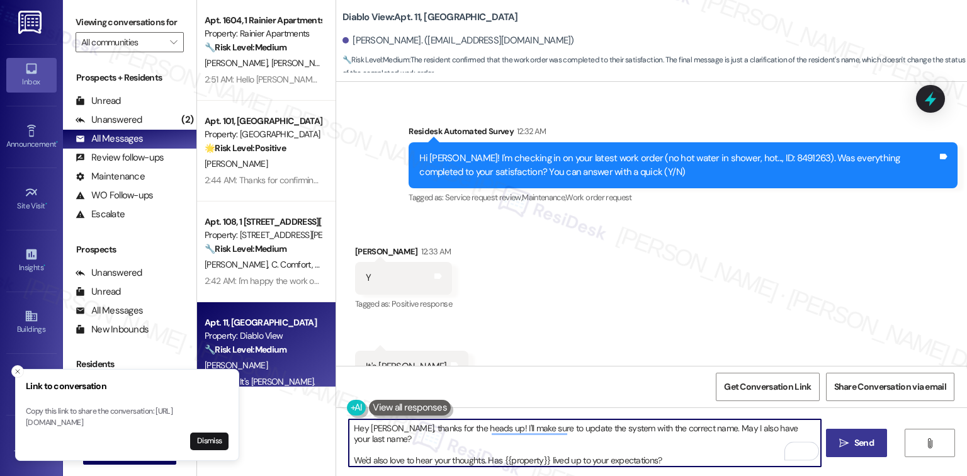
type textarea "Hey David, thanks for the heads up! I'll make sure to update the system with th…"
click at [860, 440] on span "Send" at bounding box center [864, 442] width 20 height 13
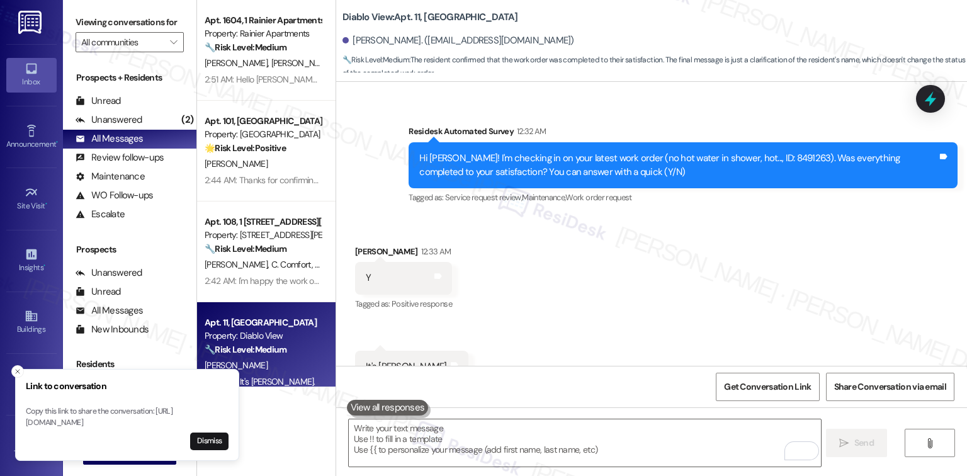
click at [712, 307] on div "Received via SMS Pricilla Tudor 12:33 AM Y Tags and notes Tagged as: Positive r…" at bounding box center [651, 305] width 631 height 176
click at [19, 368] on icon "Close toast" at bounding box center [18, 372] width 8 height 8
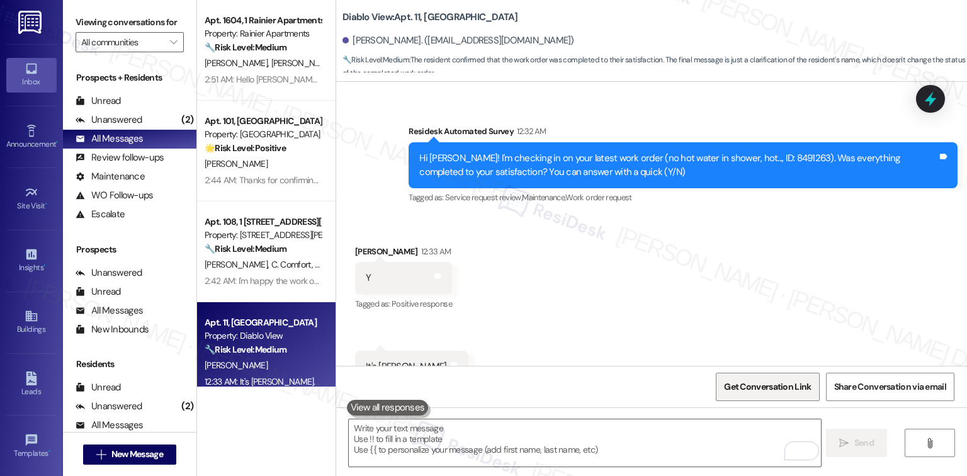
click at [748, 392] on span "Get Conversation Link" at bounding box center [767, 386] width 87 height 13
click at [589, 288] on div "Received via SMS Pricilla Tudor 12:33 AM Y Tags and notes Tagged as: Positive r…" at bounding box center [651, 305] width 631 height 176
click at [708, 322] on div "Received via SMS Pricilla Tudor 12:33 AM Y Tags and notes Tagged as: Positive r…" at bounding box center [651, 305] width 631 height 176
click at [584, 441] on textarea "To enrich screen reader interactions, please activate Accessibility in Grammarl…" at bounding box center [585, 442] width 472 height 47
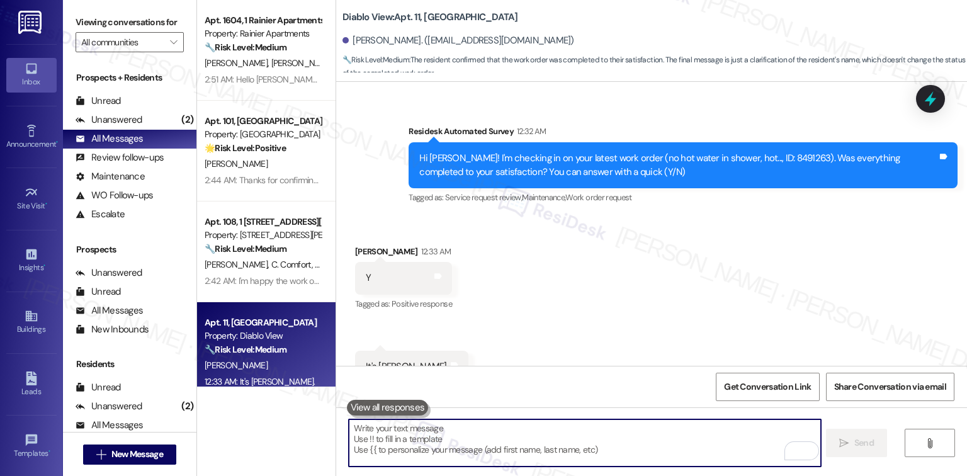
click at [637, 308] on div "Received via SMS Pricilla Tudor 12:33 AM Y Tags and notes Tagged as: Positive r…" at bounding box center [651, 305] width 631 height 176
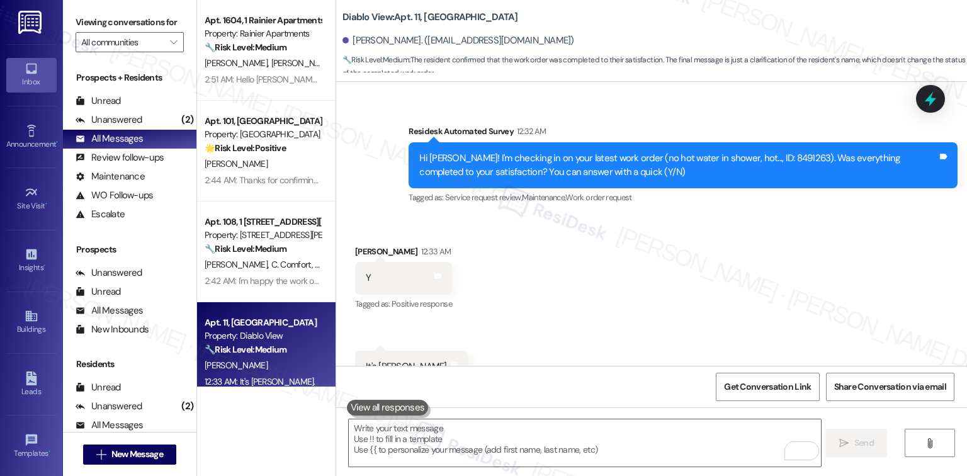
click at [460, 304] on div "Received via SMS Pricilla Tudor 12:33 AM Y Tags and notes Tagged as: Positive r…" at bounding box center [651, 305] width 631 height 176
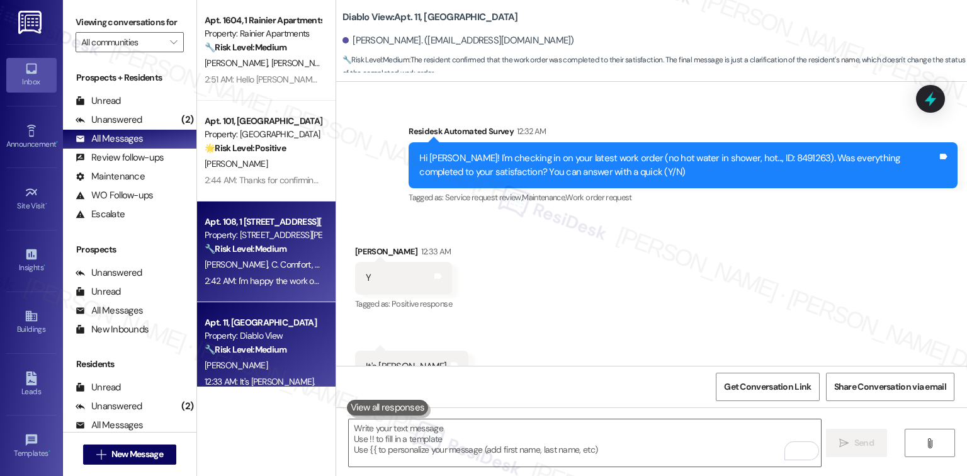
click at [234, 267] on span "A. Jeffries" at bounding box center [238, 264] width 67 height 11
click at [239, 332] on div "Property: Diablo View" at bounding box center [263, 335] width 116 height 13
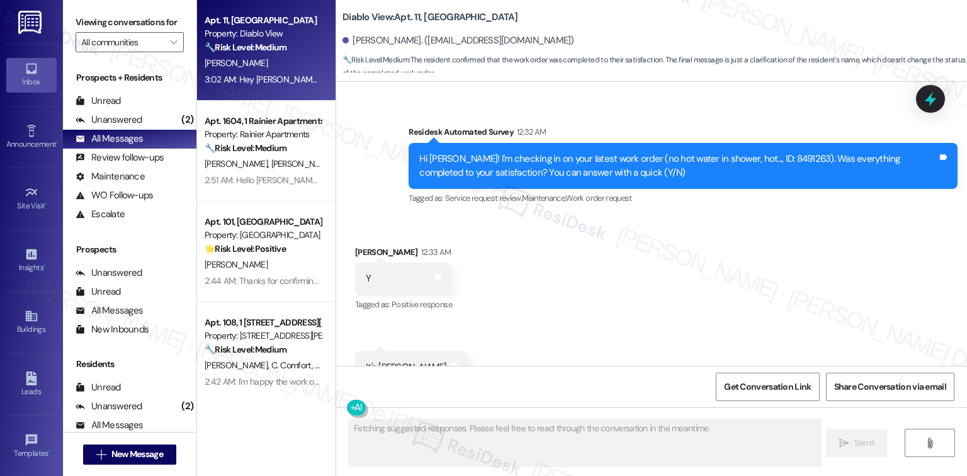
scroll to position [2415, 0]
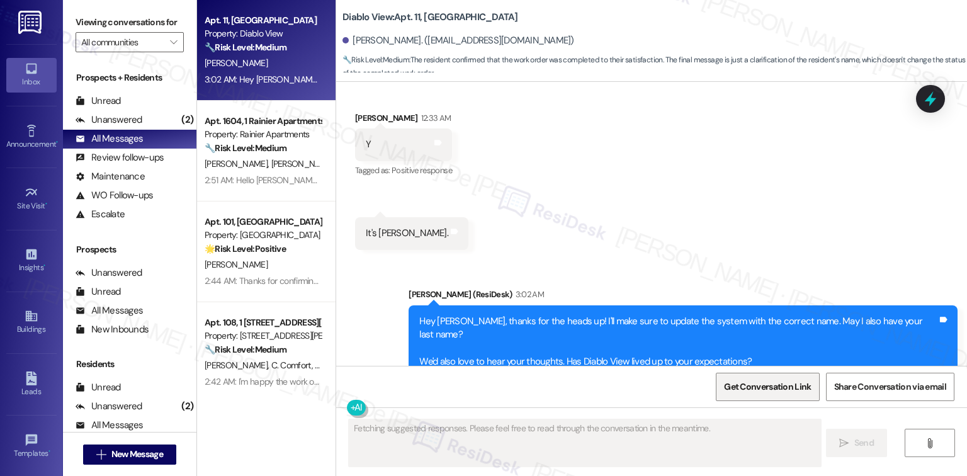
click at [776, 389] on span "Get Conversation Link" at bounding box center [767, 386] width 87 height 13
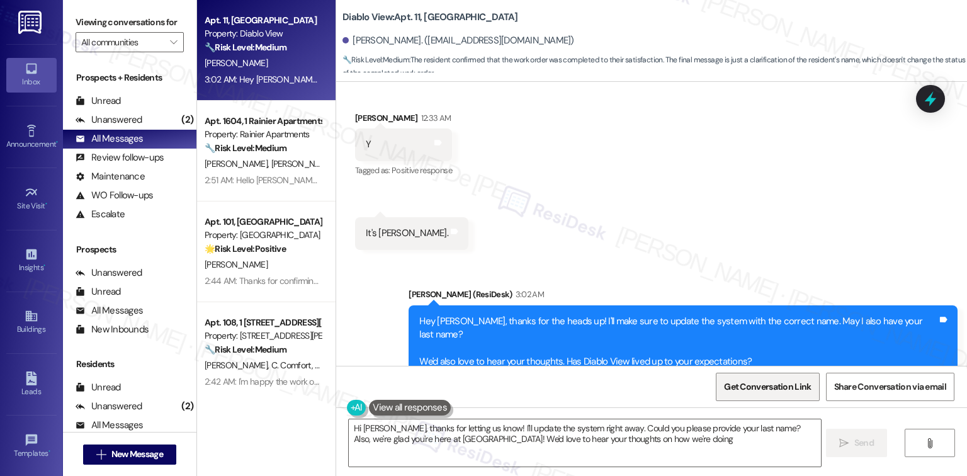
type textarea "Hi David, thanks for letting us know! I'll update the system right away. Could …"
click at [709, 375] on div "Get Conversation Link Share Conversation via email" at bounding box center [651, 387] width 631 height 42
click at [633, 378] on div "Tagged as: Praise Click to highlight conversations about Praise" at bounding box center [683, 387] width 549 height 18
click at [744, 378] on span "Get Conversation Link" at bounding box center [768, 386] width 92 height 27
click at [746, 384] on span "Get Conversation Link" at bounding box center [767, 386] width 87 height 13
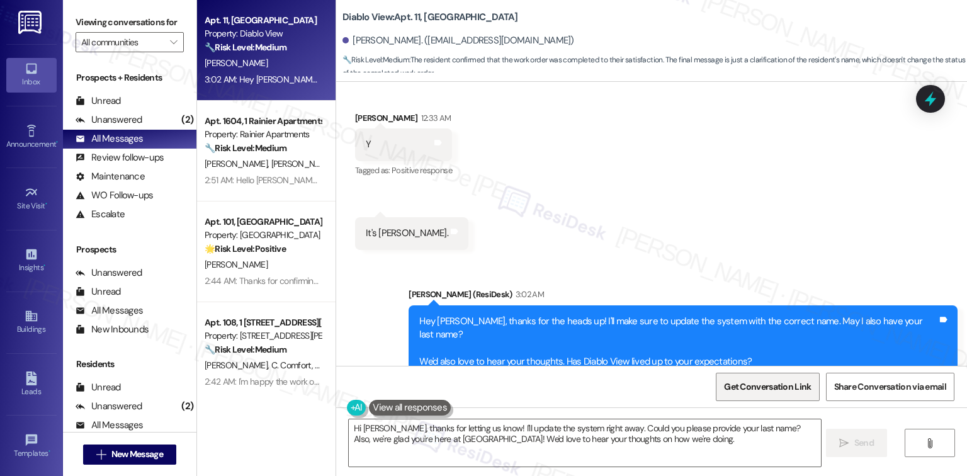
click at [748, 381] on span "Get Conversation Link" at bounding box center [767, 386] width 87 height 13
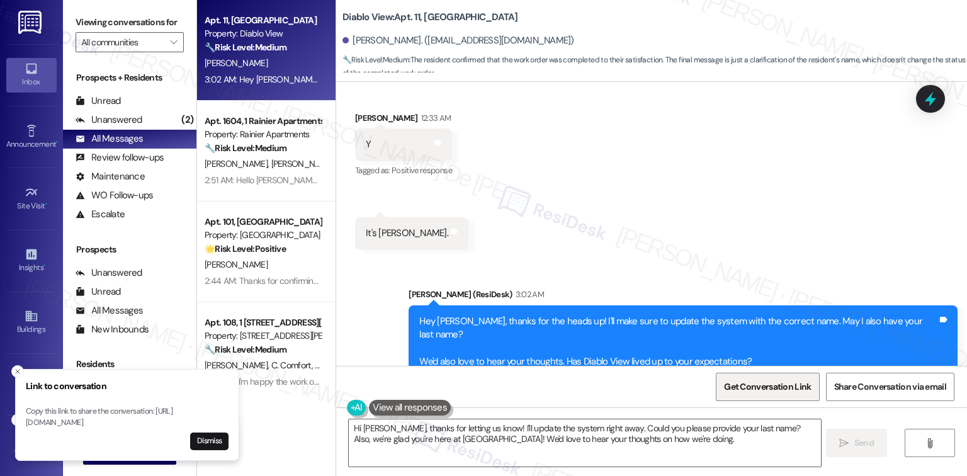
click at [748, 380] on span "Get Conversation Link" at bounding box center [767, 386] width 87 height 13
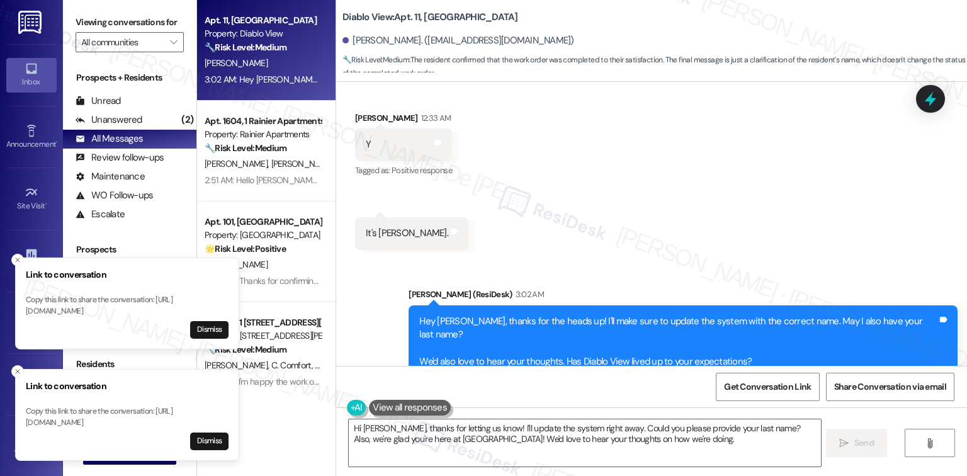
drag, startPoint x: 398, startPoint y: 326, endPoint x: 390, endPoint y: 329, distance: 8.0
click at [398, 327] on div "Sent via SMS Sarah (ResiDesk) 3:02 AM Hey David, thanks for the heads up! I'll …" at bounding box center [651, 332] width 631 height 147
click at [451, 229] on icon at bounding box center [455, 232] width 8 height 6
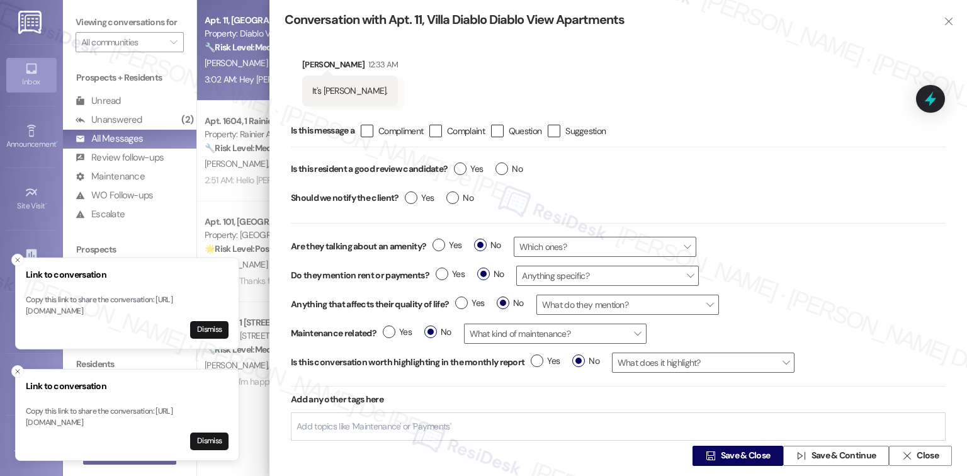
click at [368, 424] on input "Add topics like 'Maintenance' or 'Payments'" at bounding box center [375, 426] width 156 height 11
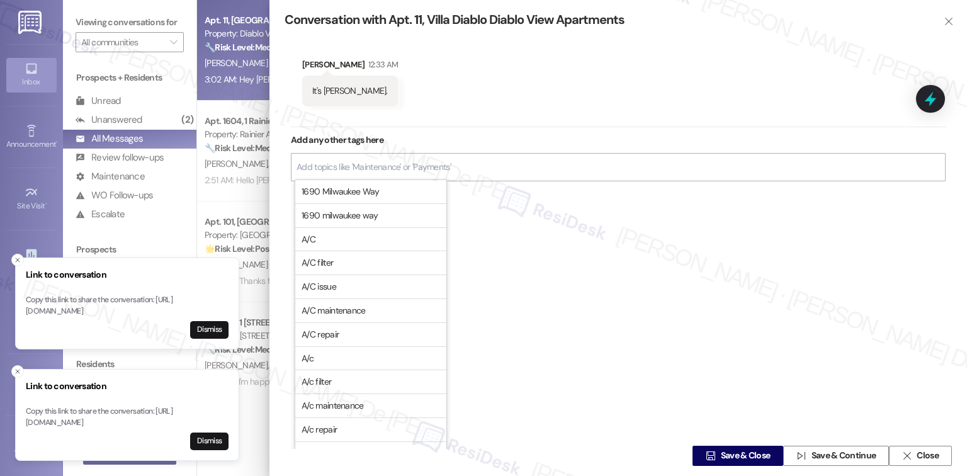
scroll to position [167, 0]
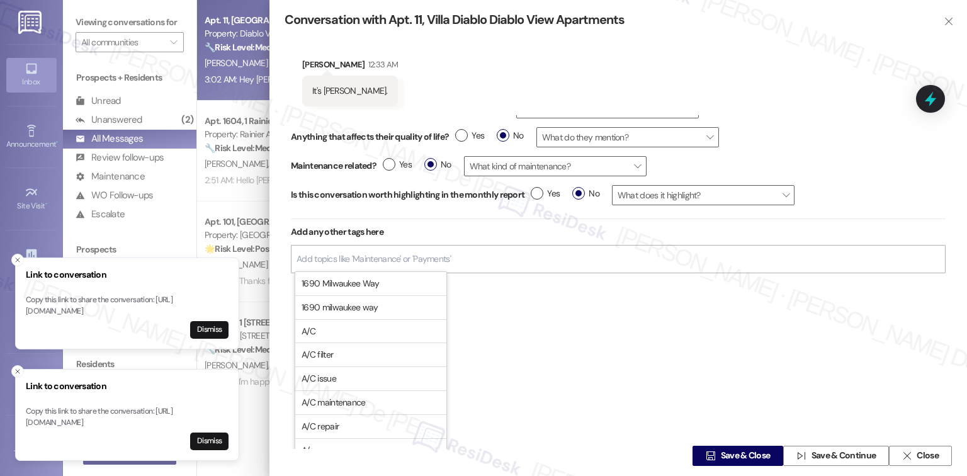
click at [538, 259] on div "Is this message a  Compliment  Complaint  Question  Suggestion Is this resi…" at bounding box center [618, 111] width 655 height 326
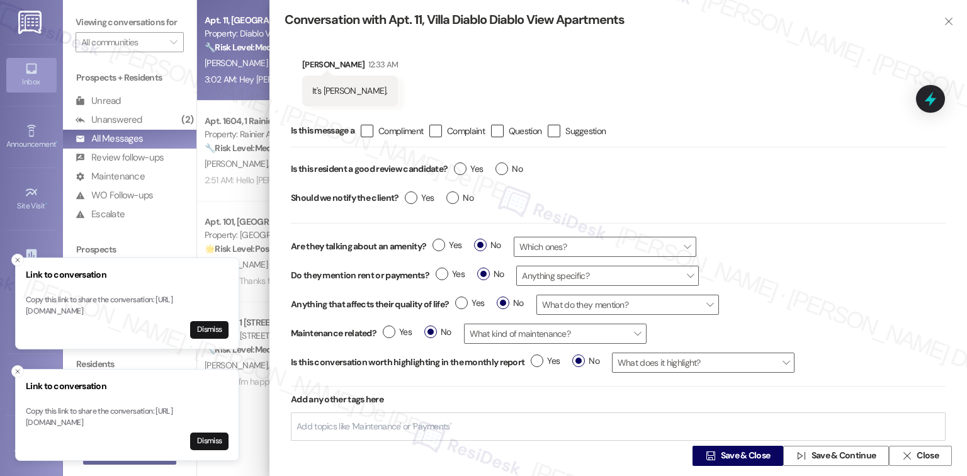
click at [468, 428] on div "Add topics like 'Maintenance' or 'Payments'" at bounding box center [618, 426] width 655 height 28
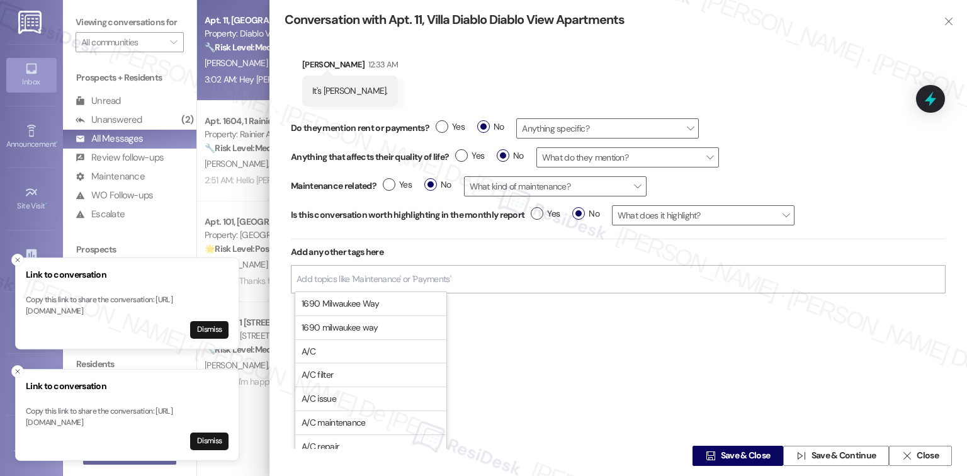
scroll to position [167, 0]
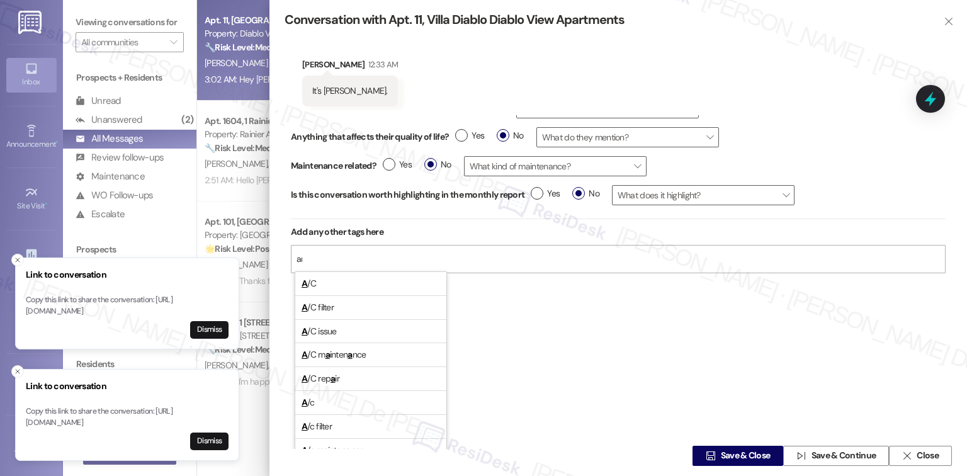
type input "a"
type input "name"
click at [343, 398] on span "Name correction" at bounding box center [332, 402] width 60 height 11
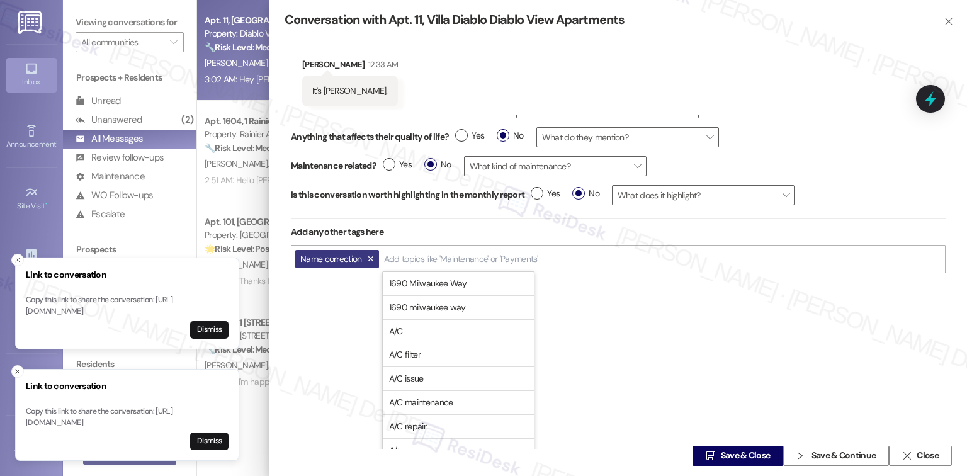
click at [722, 322] on div "Is this message a  Compliment  Complaint  Question  Suggestion Is this resi…" at bounding box center [618, 281] width 667 height 333
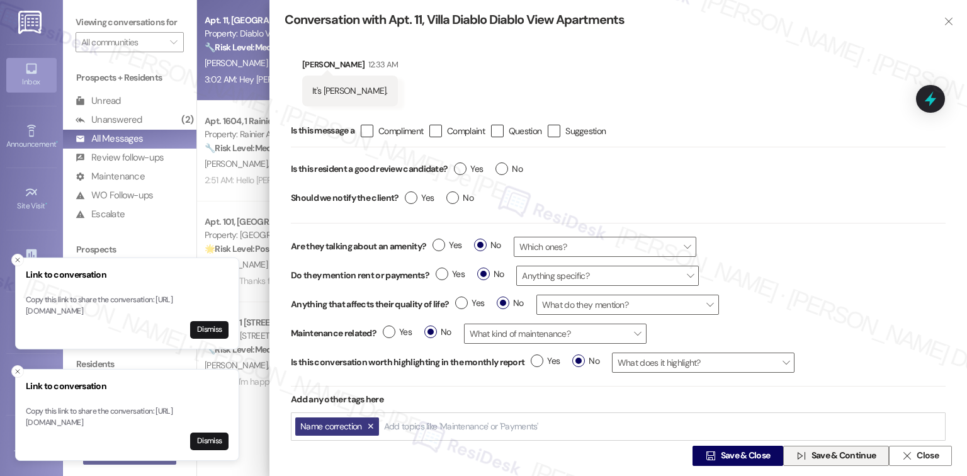
click at [816, 448] on span " Save & Continue" at bounding box center [836, 455] width 84 height 19
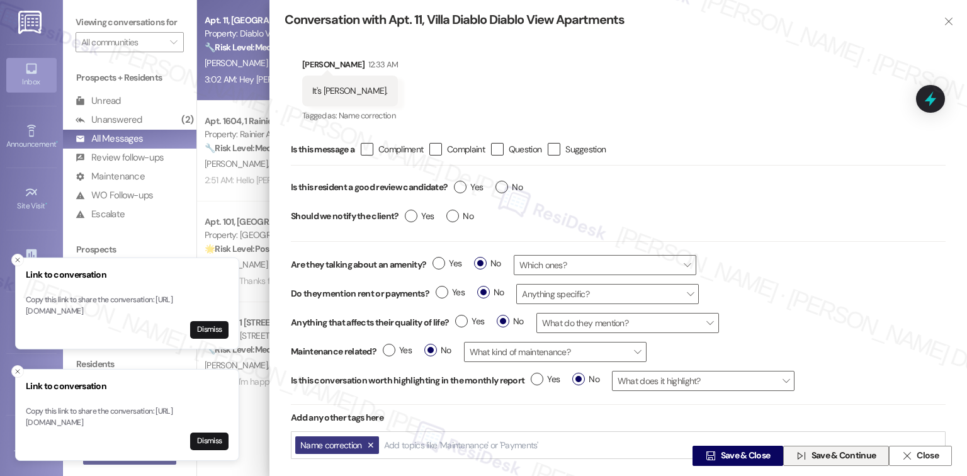
click at [821, 453] on span "Save & Continue" at bounding box center [844, 456] width 65 height 13
click at [919, 456] on span "Close" at bounding box center [928, 456] width 22 height 13
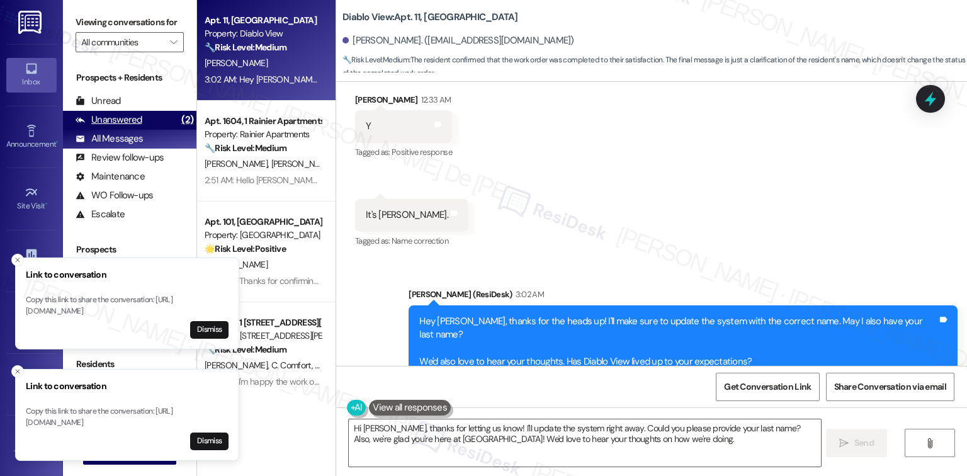
click at [133, 115] on div "Unanswered" at bounding box center [109, 119] width 67 height 13
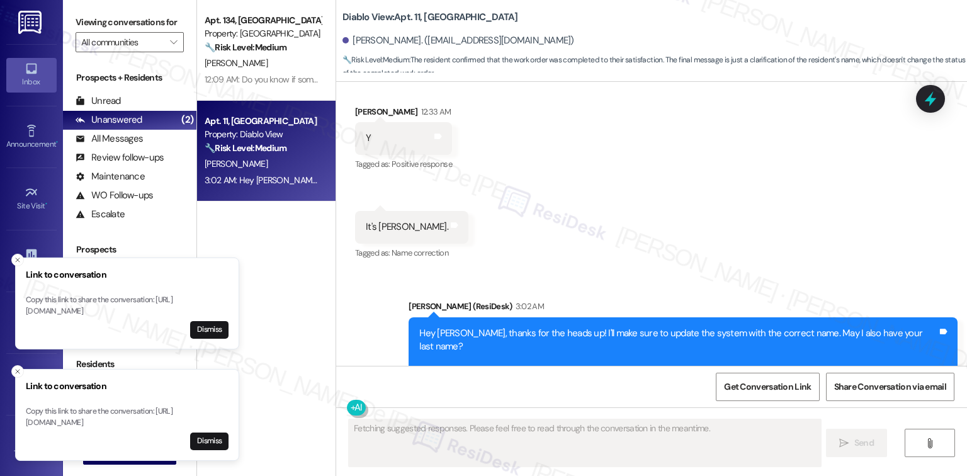
scroll to position [2433, 0]
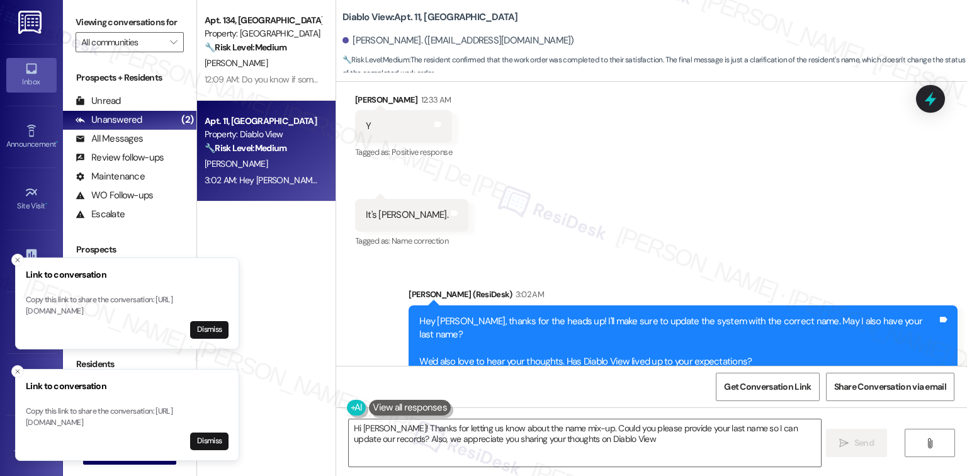
type textarea "Hi David! Thanks for letting us know about the name mix-up. Could you please pr…"
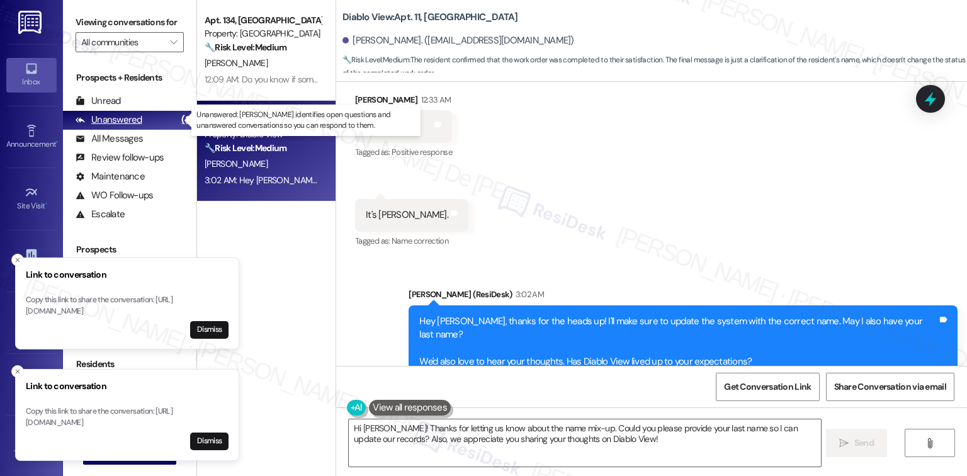
click at [142, 128] on div "Unanswered (2)" at bounding box center [129, 120] width 133 height 19
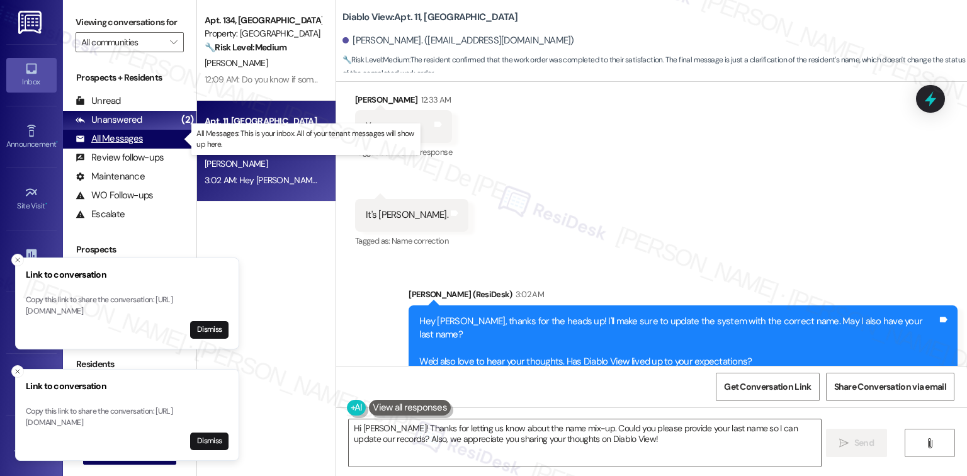
click at [115, 146] on div "All Messages (undefined)" at bounding box center [129, 139] width 133 height 19
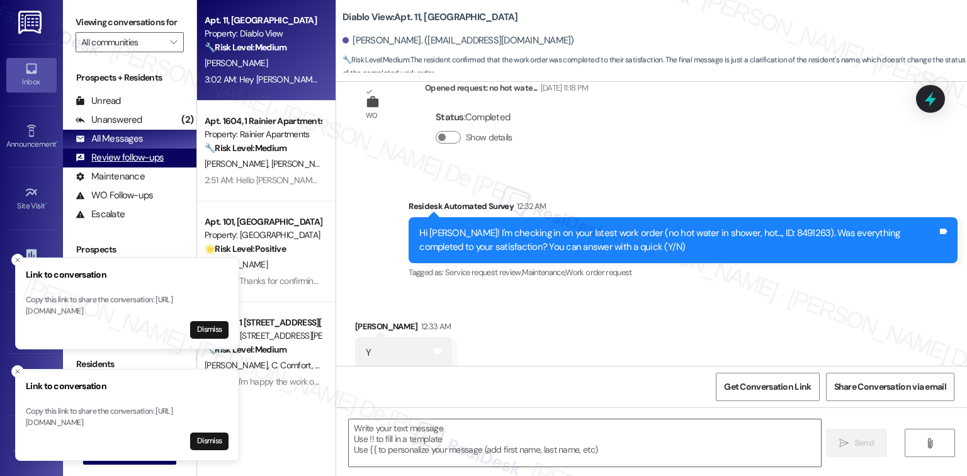
scroll to position [2300, 0]
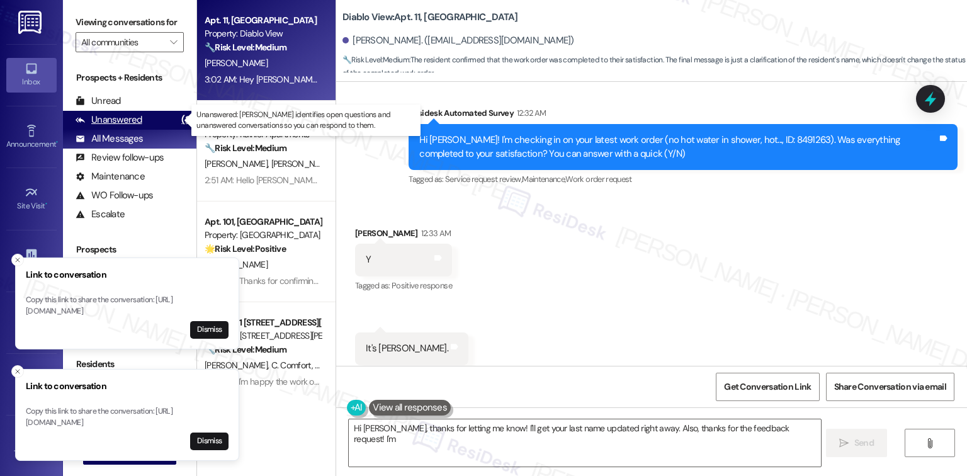
click at [103, 120] on div "Unanswered" at bounding box center [109, 119] width 67 height 13
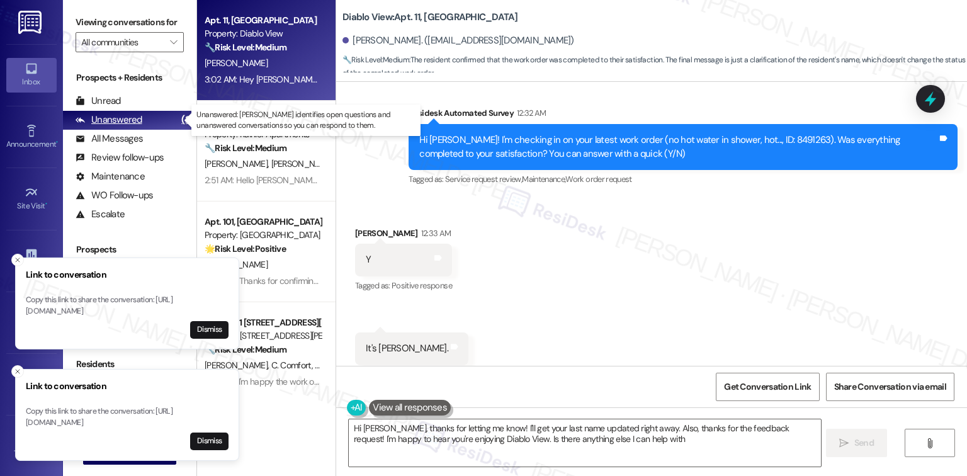
type textarea "Hi David, thanks for letting me know! I'll get your last name updated right awa…"
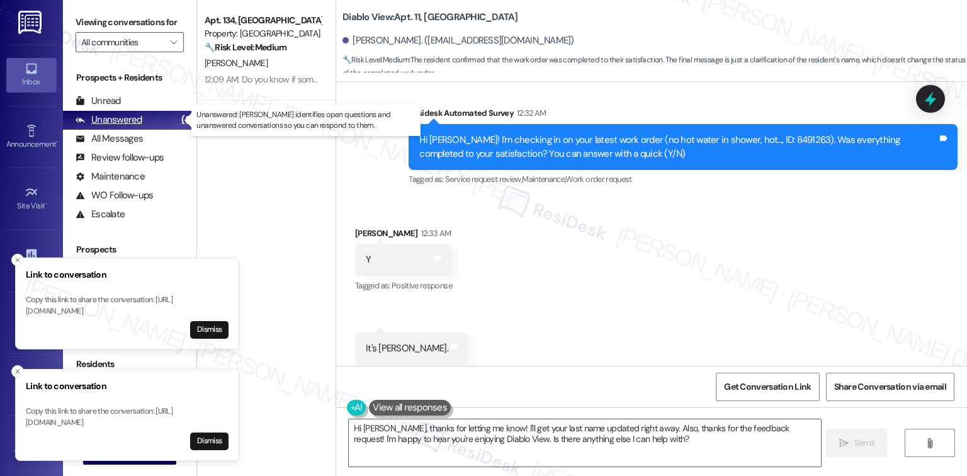
click at [116, 113] on div "Unanswered (2)" at bounding box center [129, 120] width 133 height 19
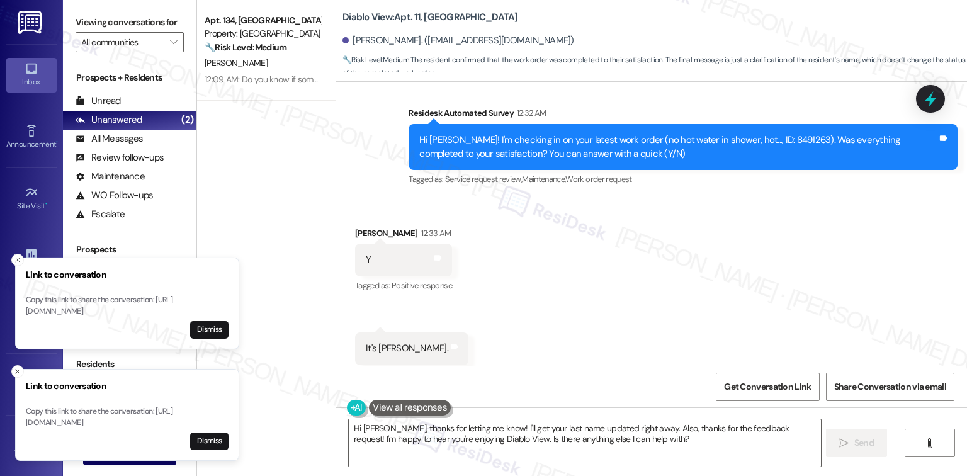
click at [236, 194] on div "Apt. 134, University Place University Park & Place Property: University Park & …" at bounding box center [266, 193] width 139 height 387
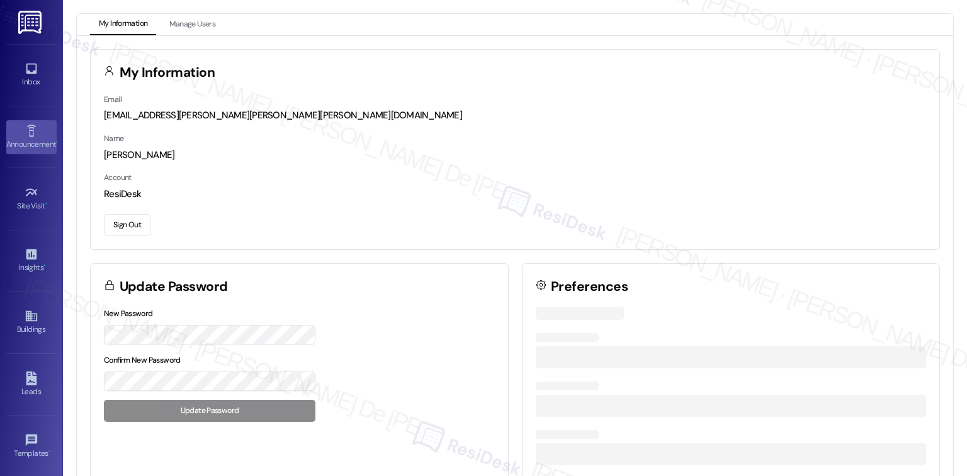
scroll to position [3362, 0]
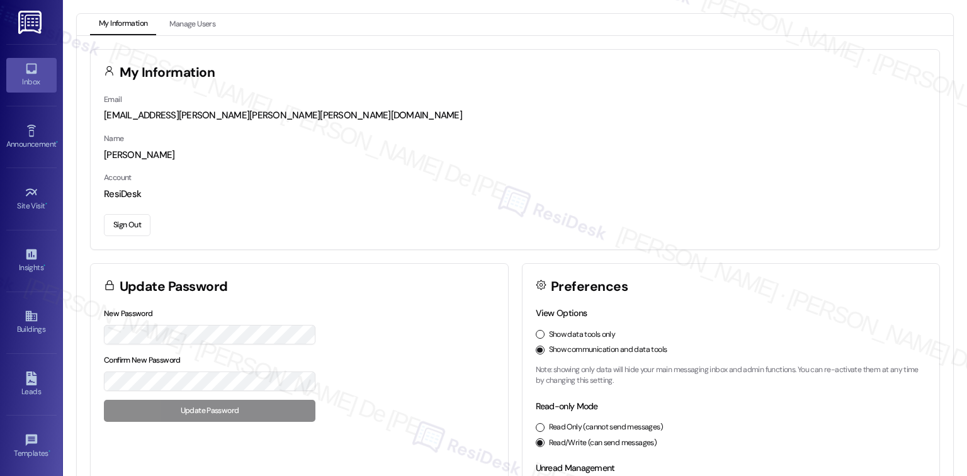
click at [36, 85] on div "Inbox" at bounding box center [31, 82] width 63 height 13
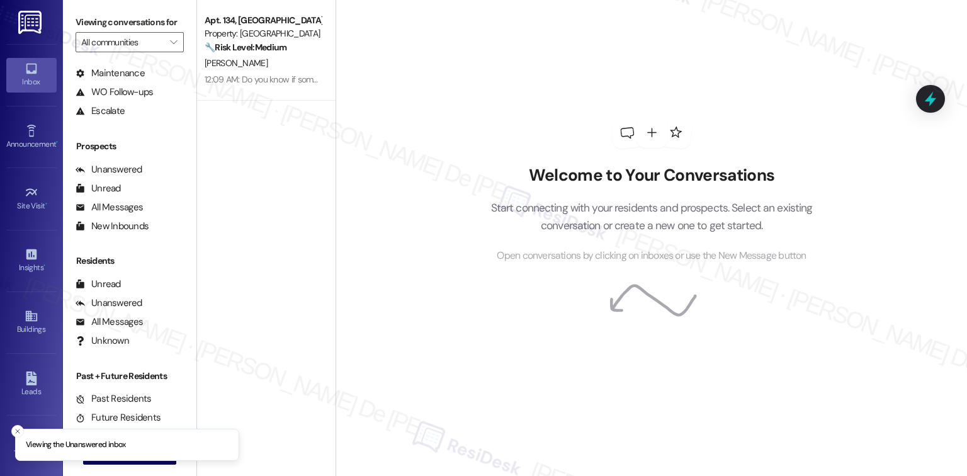
scroll to position [121, 0]
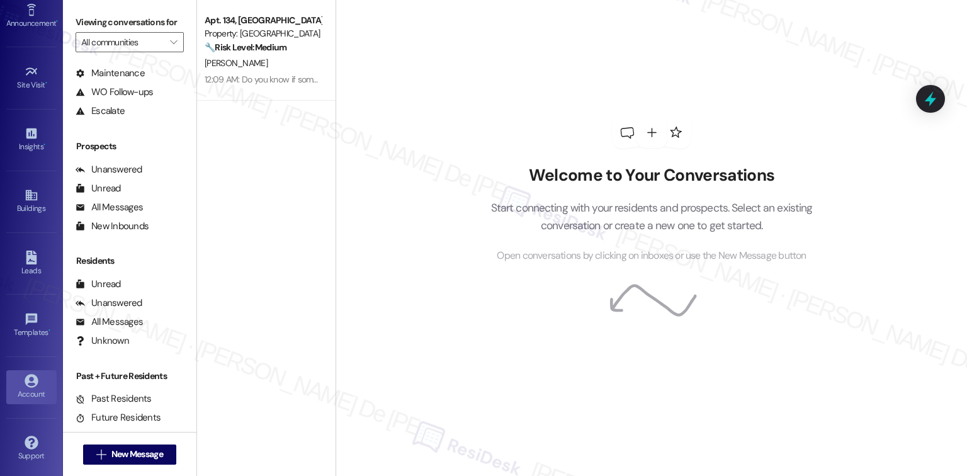
click at [31, 379] on icon at bounding box center [31, 380] width 13 height 13
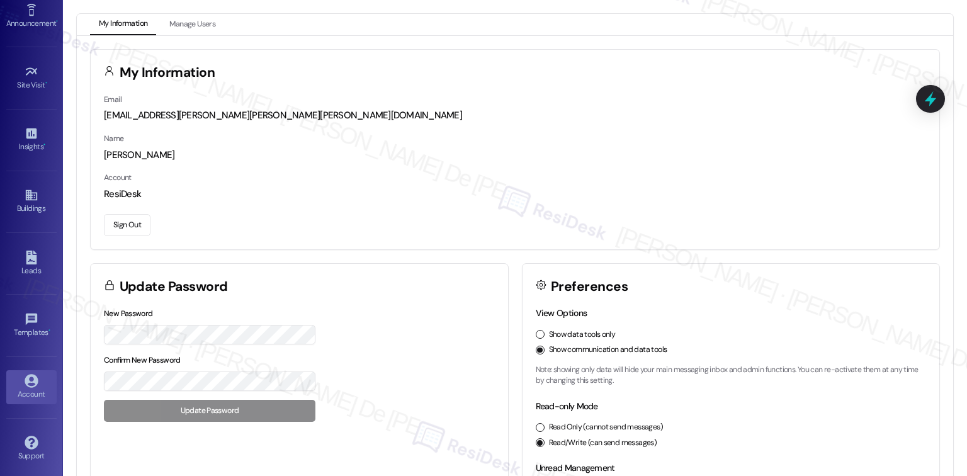
click at [127, 220] on button "Sign Out" at bounding box center [127, 225] width 47 height 22
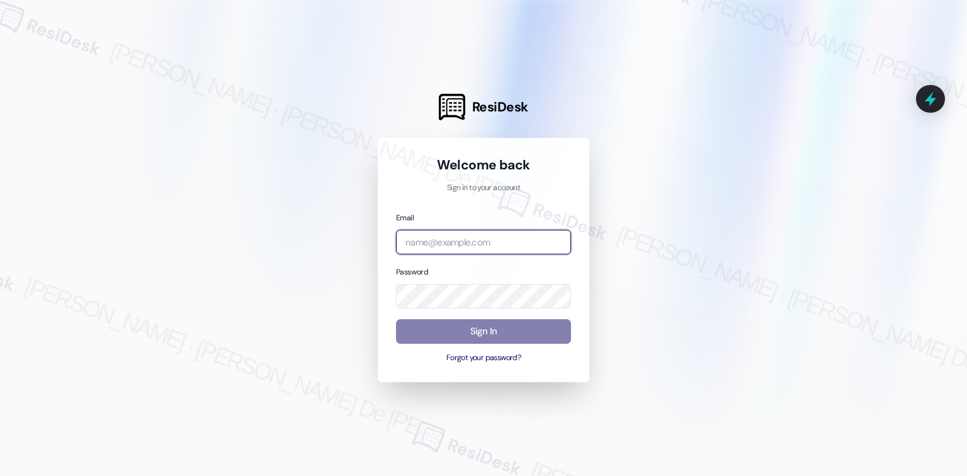
click at [523, 245] on input "email" at bounding box center [483, 242] width 175 height 25
click at [509, 246] on input "email" at bounding box center [483, 242] width 175 height 25
click at [507, 244] on input "email" at bounding box center [483, 242] width 175 height 25
type input "automated-surveys-habitat-cristel.joy.de.jesus@habitat.com"
